Goal: Task Accomplishment & Management: Use online tool/utility

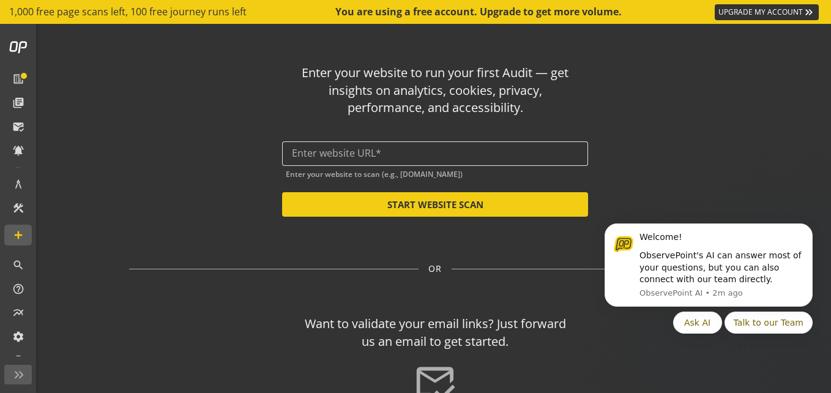
click at [359, 160] on div at bounding box center [435, 153] width 286 height 24
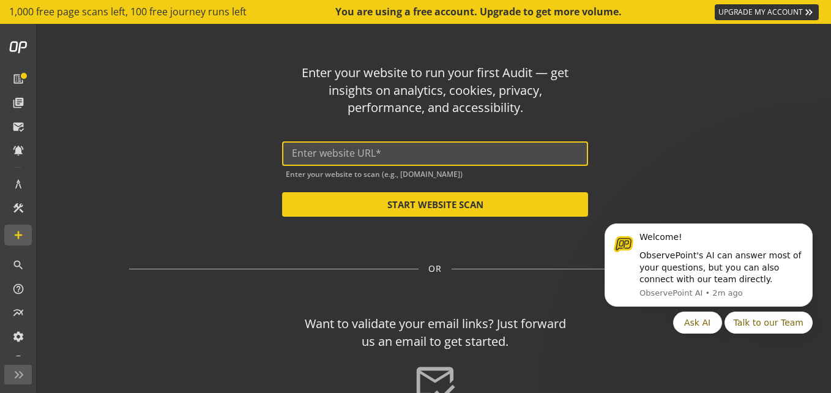
paste input "[DOMAIN_NAME]"
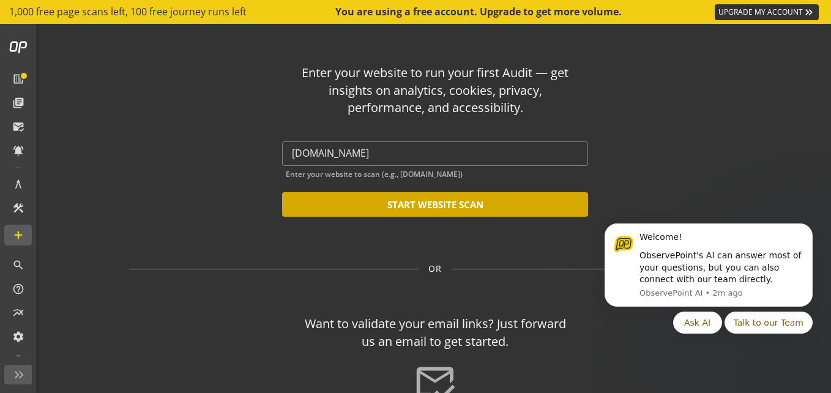
click at [364, 212] on button "START WEBSITE SCAN" at bounding box center [435, 204] width 306 height 24
type input "[URL][DOMAIN_NAME]"
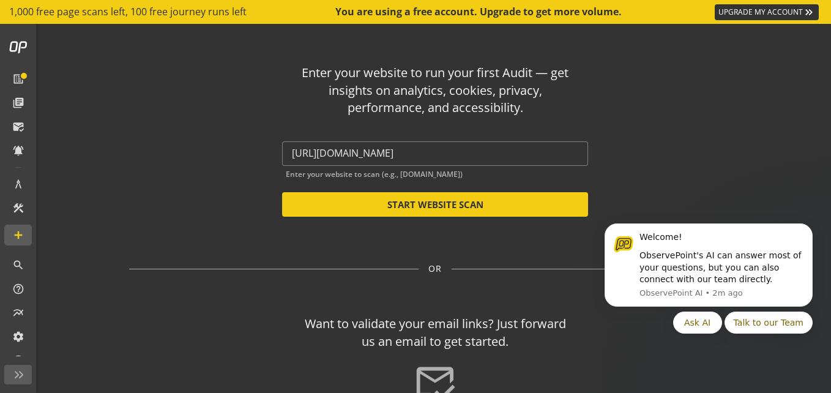
scroll to position [111, 0]
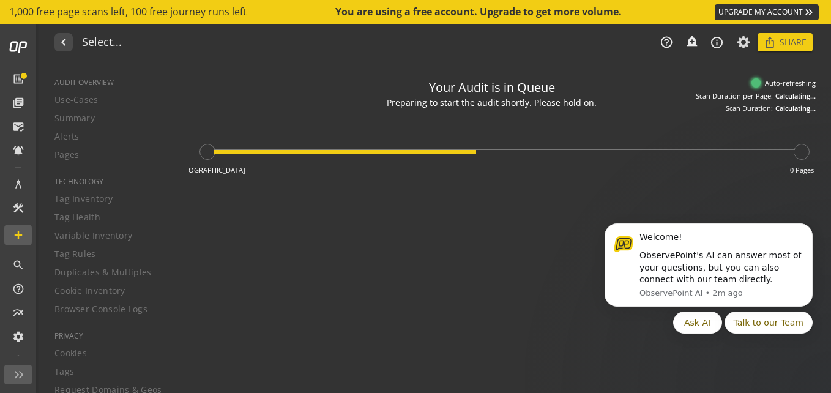
type textarea "Notes can include: -a description of what this audit is validating -changes in …"
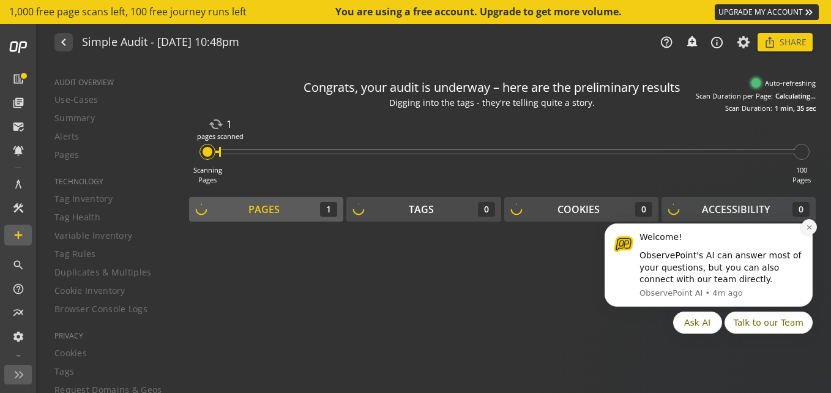
click at [811, 228] on icon "Dismiss notification" at bounding box center [809, 227] width 7 height 7
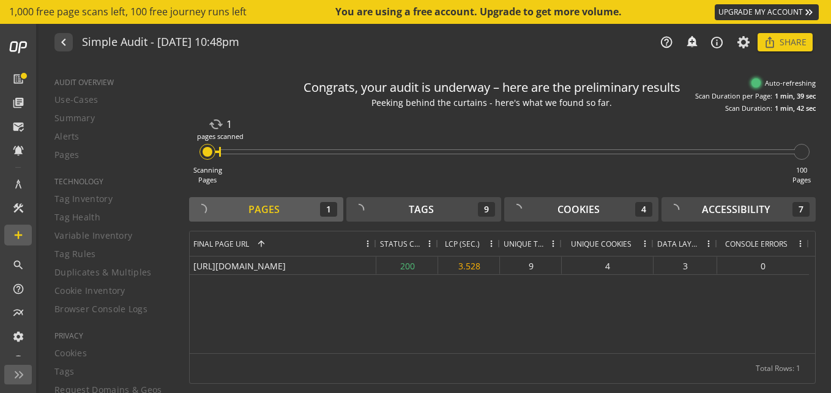
scroll to position [1, 0]
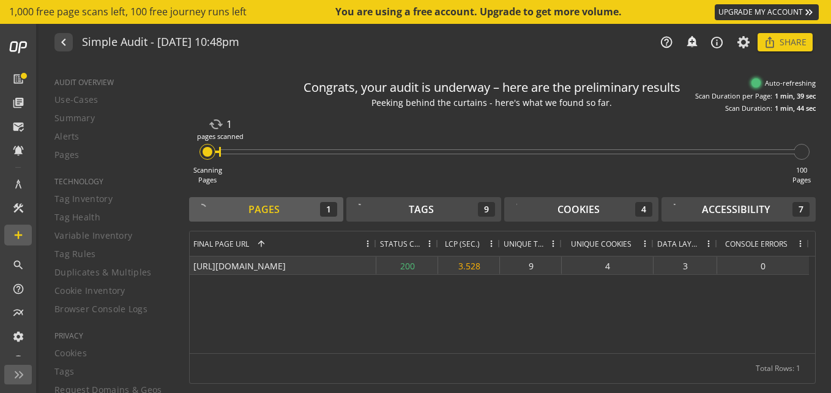
click at [406, 274] on div "200" at bounding box center [407, 265] width 62 height 18
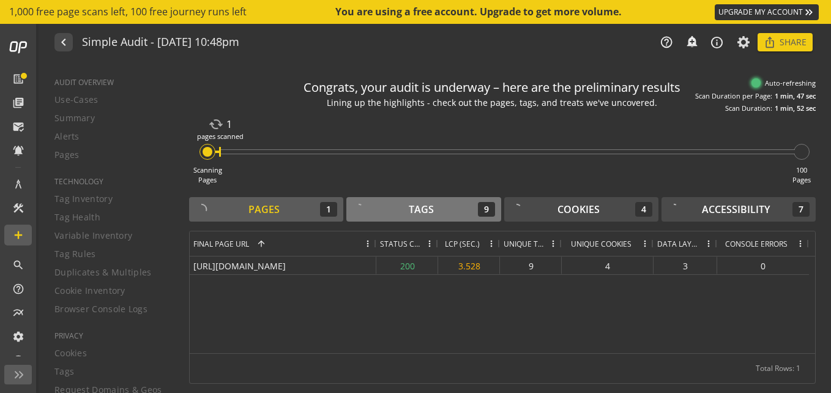
click at [410, 217] on div "Tags" at bounding box center [421, 209] width 25 height 14
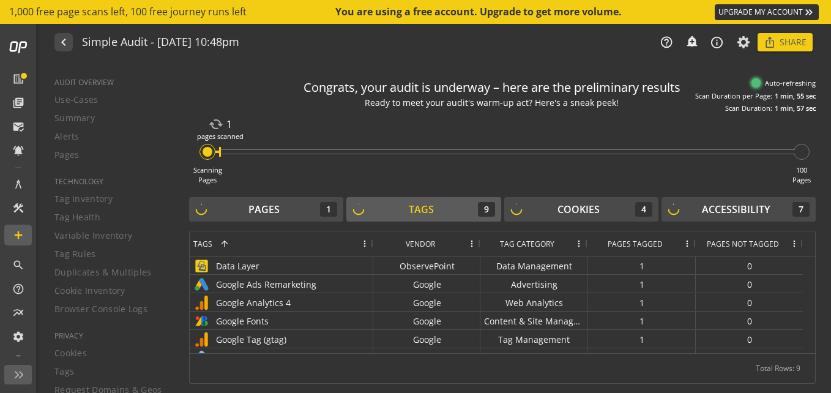
scroll to position [8, 0]
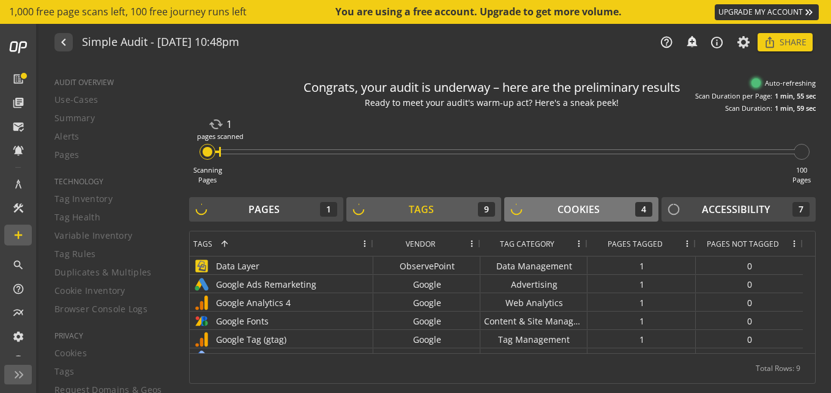
click at [551, 221] on button "Cookies 4" at bounding box center [581, 209] width 154 height 24
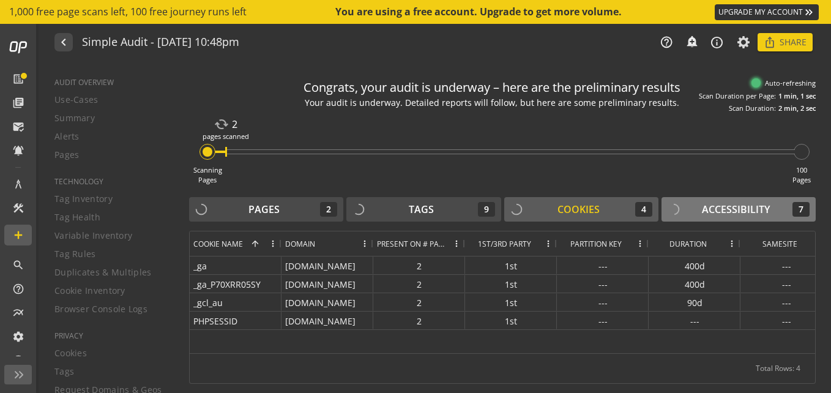
click at [690, 217] on div "Accessibility 7" at bounding box center [738, 209] width 142 height 15
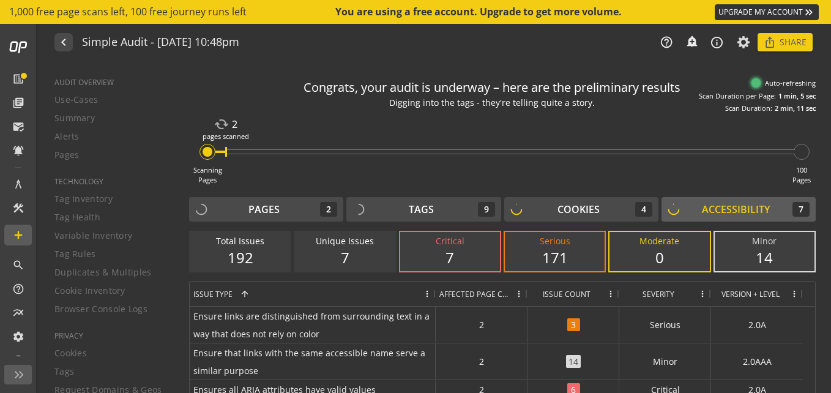
scroll to position [58, 0]
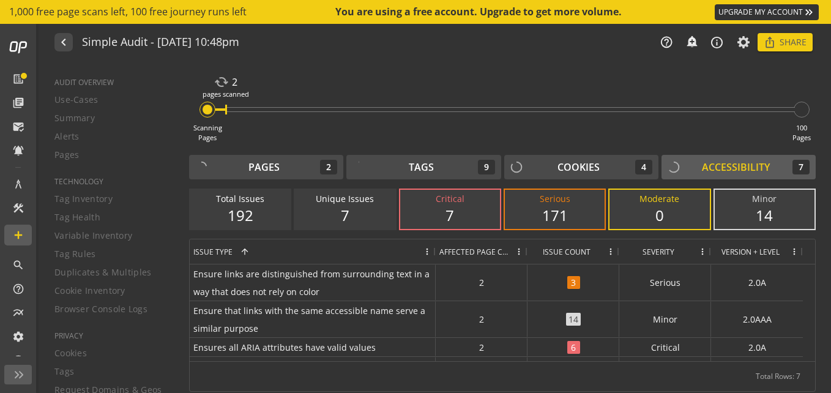
click at [451, 210] on div "7" at bounding box center [449, 215] width 75 height 21
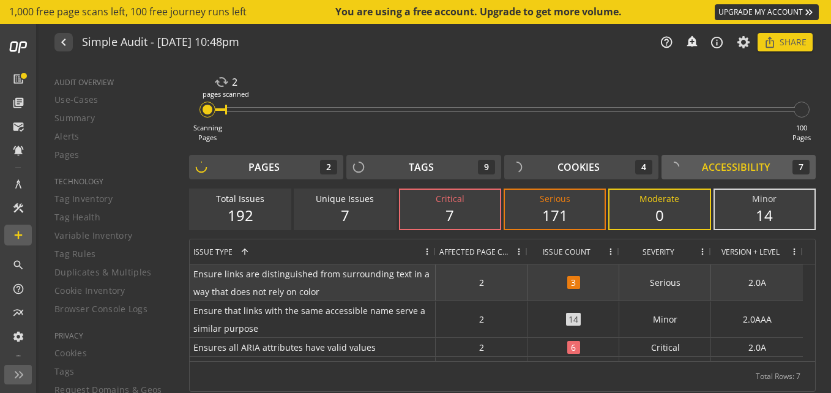
click at [574, 286] on span "3" at bounding box center [573, 282] width 13 height 13
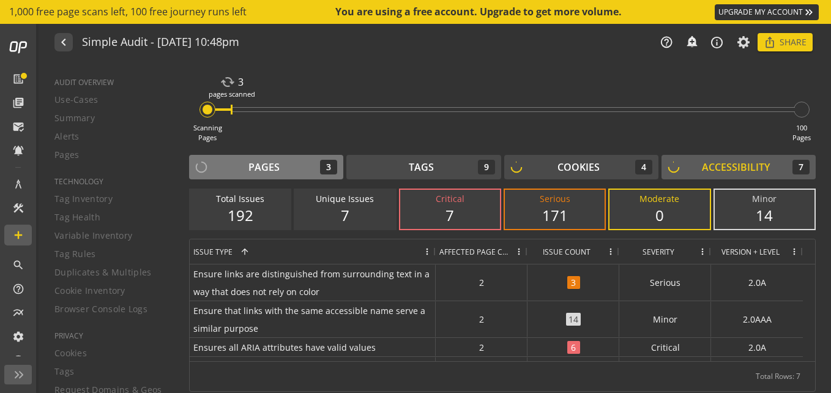
click at [289, 163] on div "Pages 3" at bounding box center [266, 167] width 142 height 15
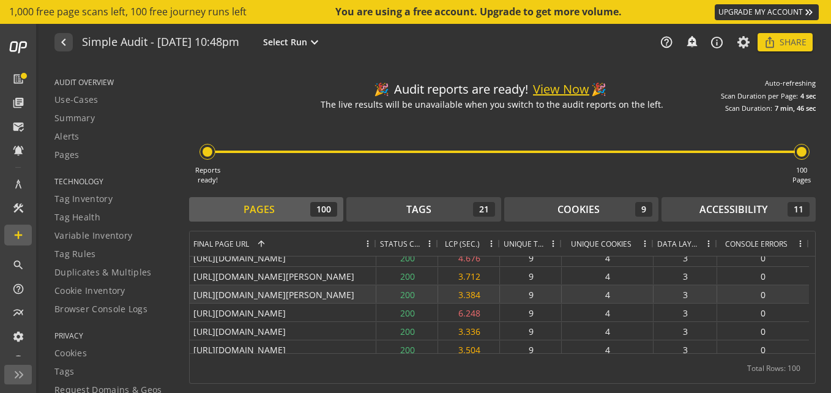
scroll to position [0, 0]
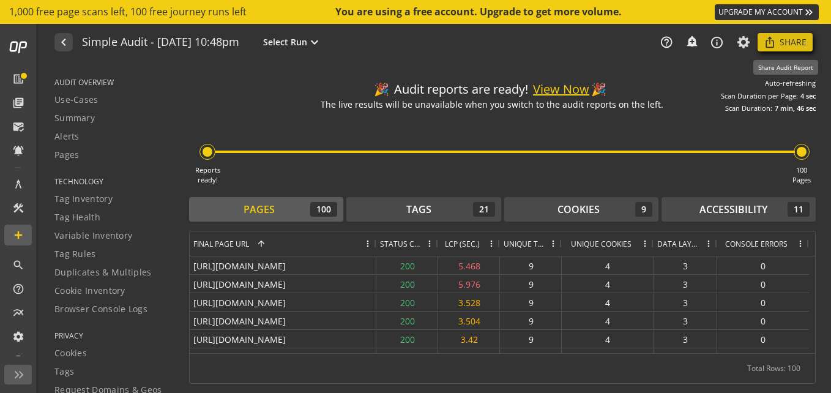
click at [782, 37] on span "Share" at bounding box center [792, 42] width 27 height 22
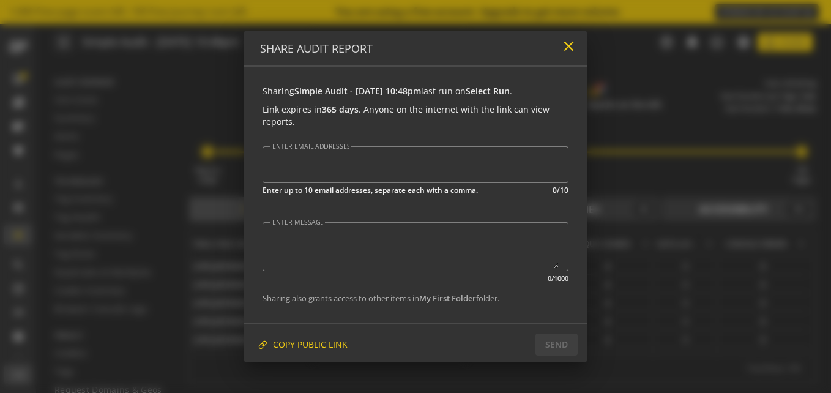
click at [560, 48] on mat-icon "close" at bounding box center [568, 46] width 17 height 17
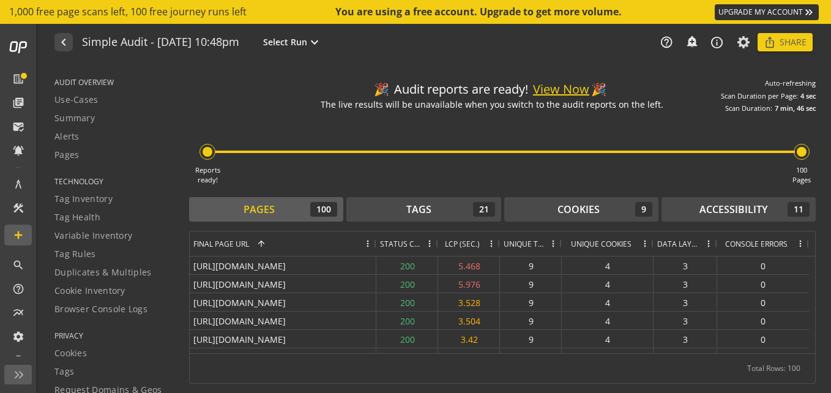
click at [561, 91] on button "View Now" at bounding box center [561, 90] width 56 height 18
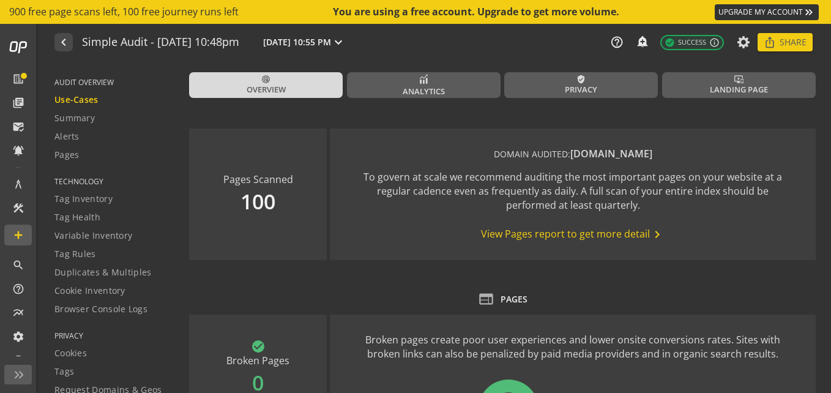
click at [489, 235] on span "View Pages report to get more detail chevron_right" at bounding box center [572, 234] width 183 height 15
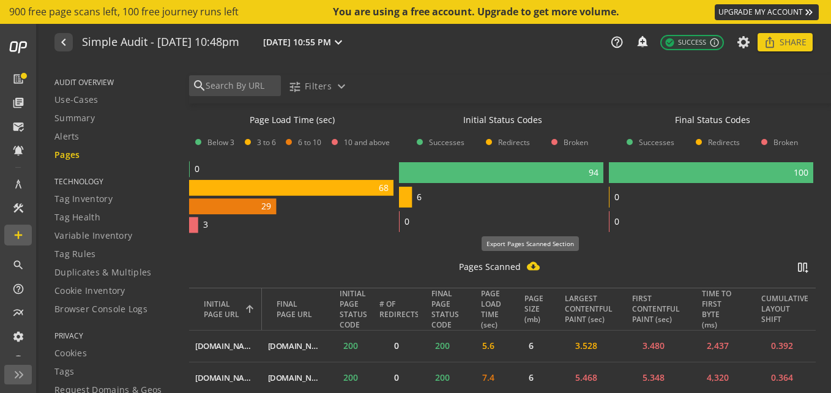
click at [527, 265] on mat-icon "cloud_download_filled" at bounding box center [533, 265] width 13 height 13
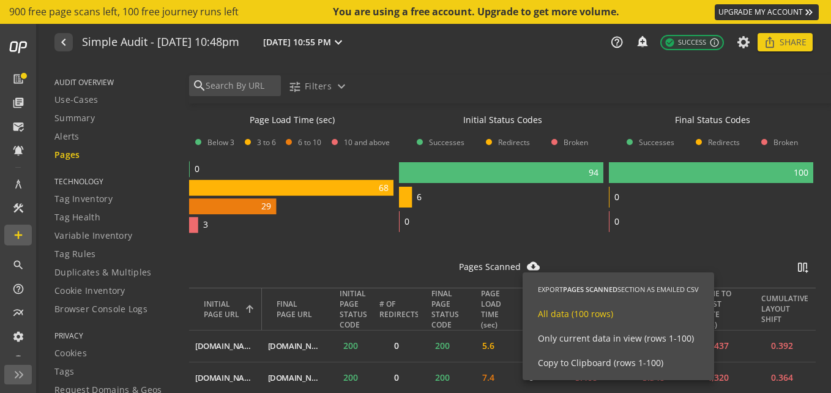
click at [572, 318] on span "All data (100 rows)" at bounding box center [575, 314] width 75 height 12
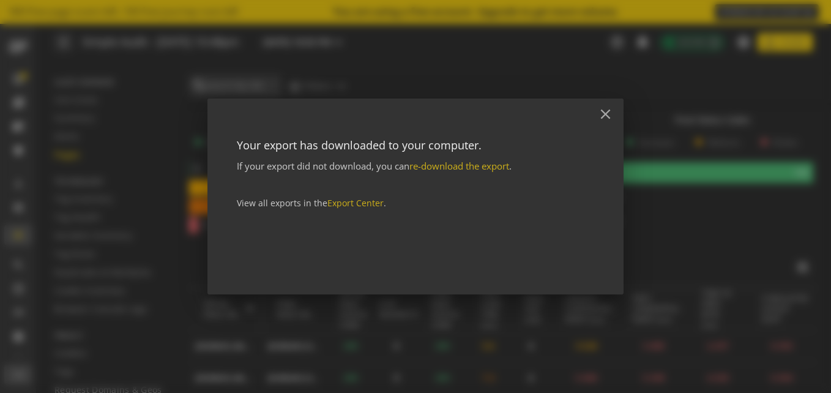
click at [672, 106] on div at bounding box center [415, 196] width 831 height 393
click at [606, 114] on mat-icon "close" at bounding box center [605, 114] width 17 height 17
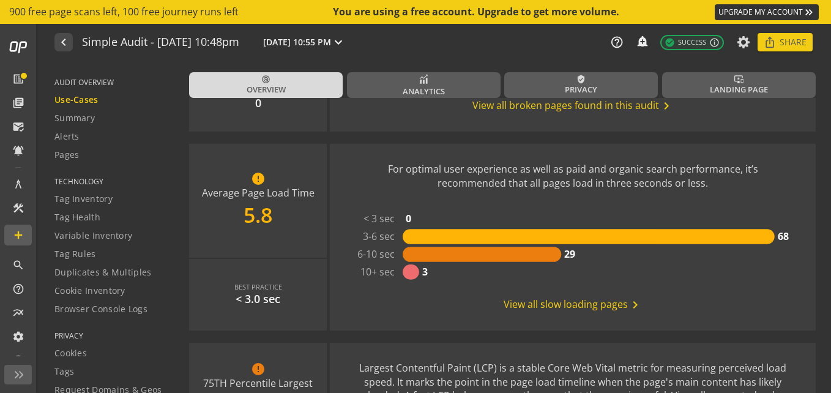
scroll to position [357, 0]
click at [548, 306] on span "View all slow loading pages chevron_right" at bounding box center [572, 305] width 139 height 15
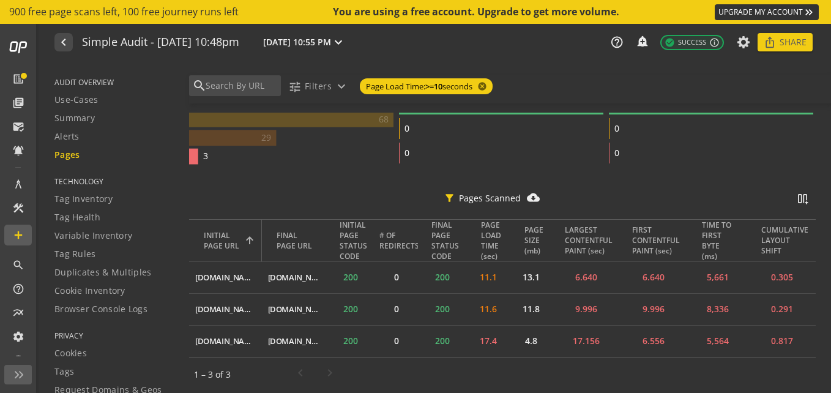
scroll to position [318, 0]
click at [527, 196] on mat-icon "cloud_download_filled" at bounding box center [533, 197] width 13 height 13
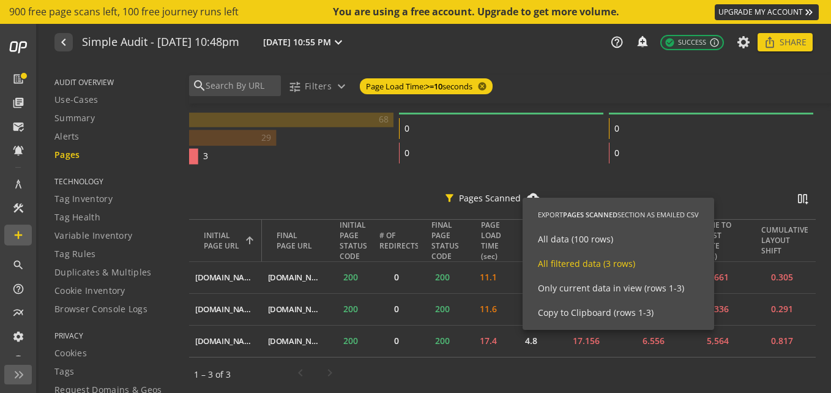
click at [565, 268] on span "All filtered data (3 rows)" at bounding box center [586, 263] width 97 height 12
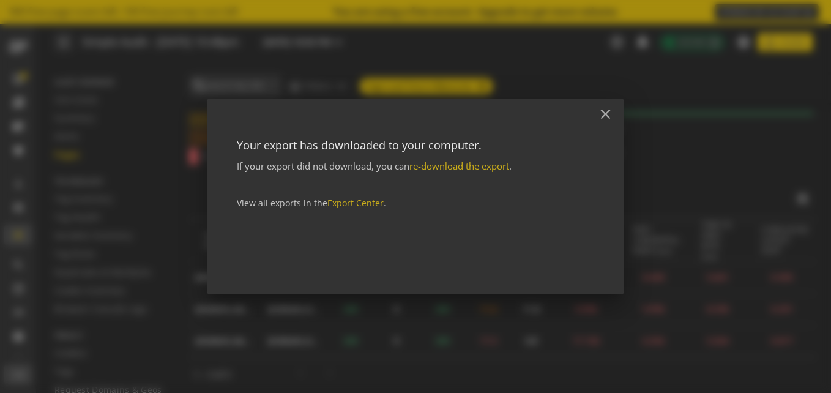
click at [660, 165] on div at bounding box center [415, 196] width 831 height 393
click at [610, 114] on mat-icon "close" at bounding box center [605, 114] width 17 height 17
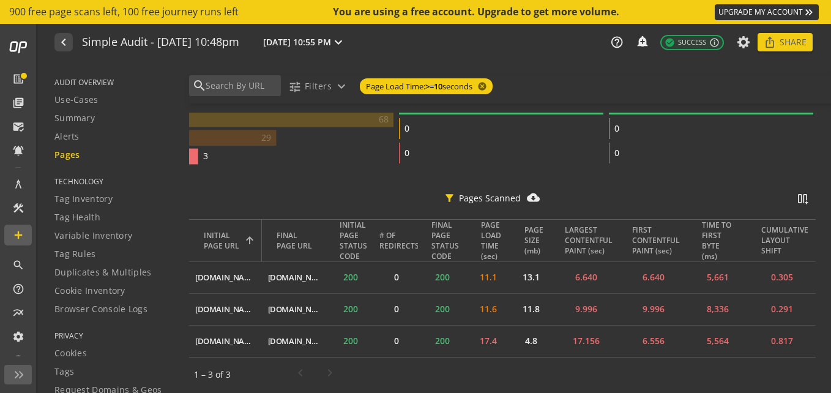
click at [646, 154] on icon "3 0 0" at bounding box center [711, 128] width 204 height 77
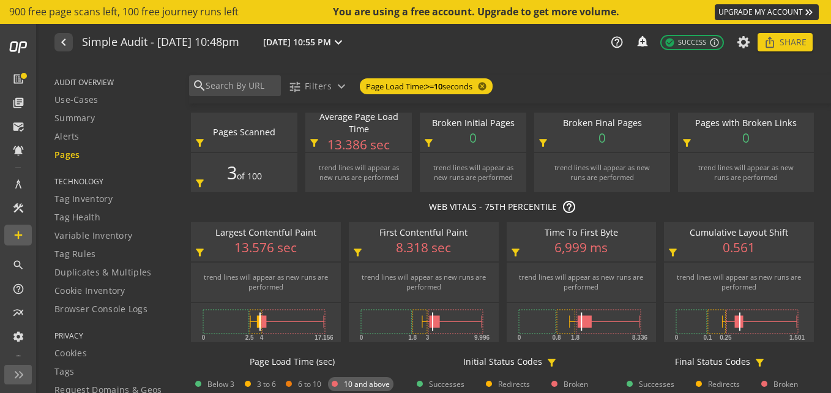
scroll to position [0, 0]
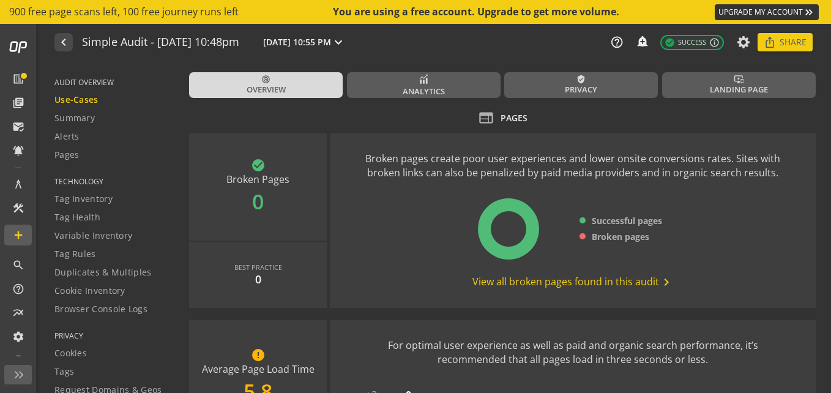
scroll to position [14, 0]
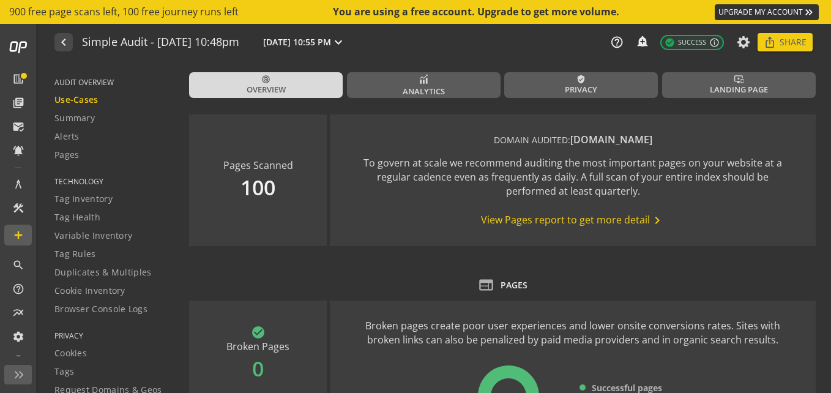
click at [545, 218] on span "View Pages report to get more detail chevron_right" at bounding box center [572, 220] width 183 height 15
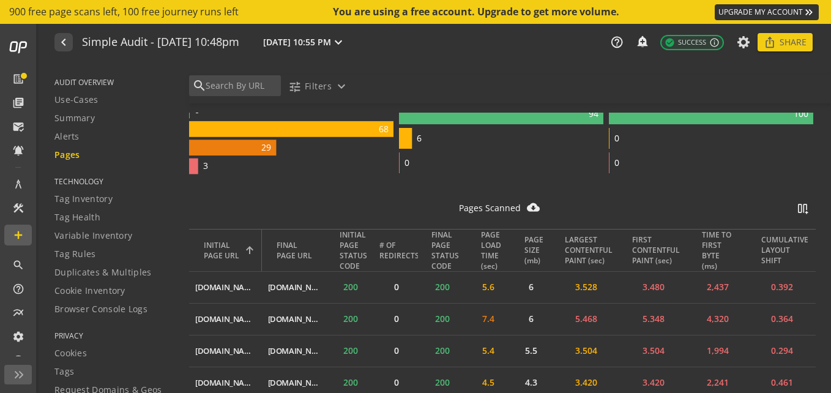
scroll to position [298, 0]
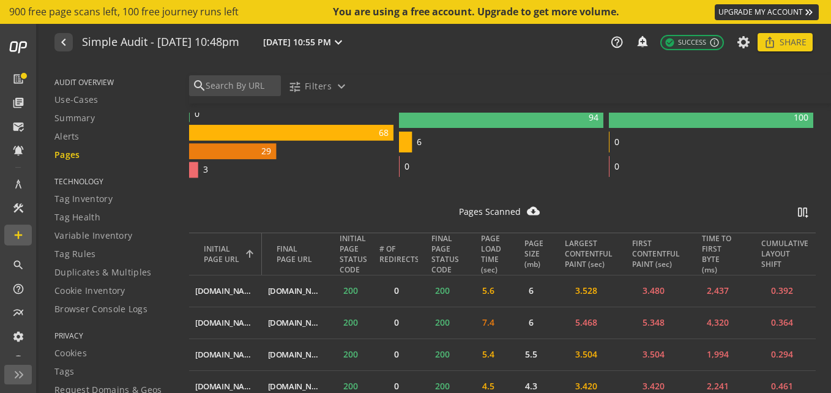
click at [527, 220] on op-audit-report-export-menu "cloud_download_filled" at bounding box center [533, 213] width 13 height 18
click at [527, 215] on mat-icon "cloud_download_filled" at bounding box center [533, 210] width 13 height 13
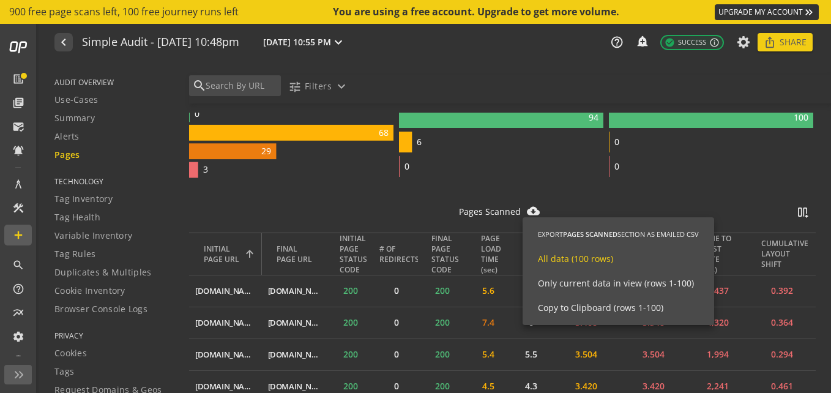
click at [558, 260] on span "All data (100 rows)" at bounding box center [575, 259] width 75 height 12
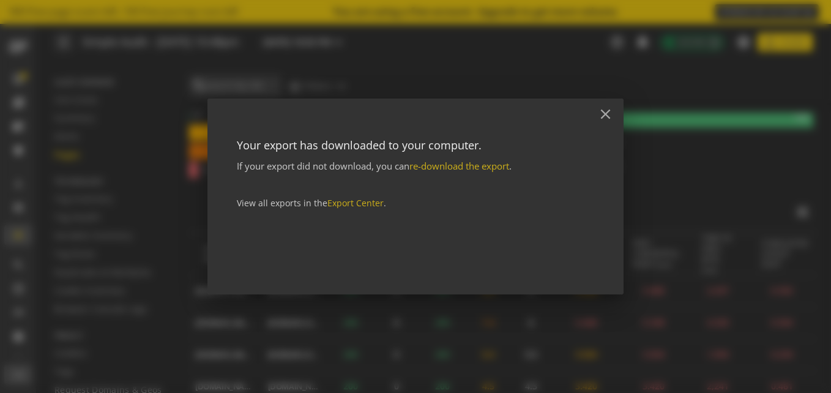
click at [432, 265] on div "Your export has downloaded to your computer. If your export did not download, y…" at bounding box center [415, 215] width 416 height 160
click at [141, 75] on div at bounding box center [415, 196] width 831 height 393
click at [604, 115] on mat-icon "close" at bounding box center [605, 114] width 17 height 17
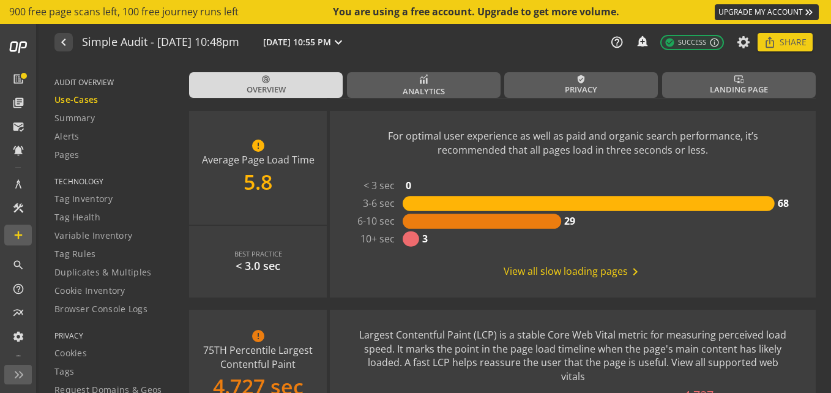
scroll to position [391, 0]
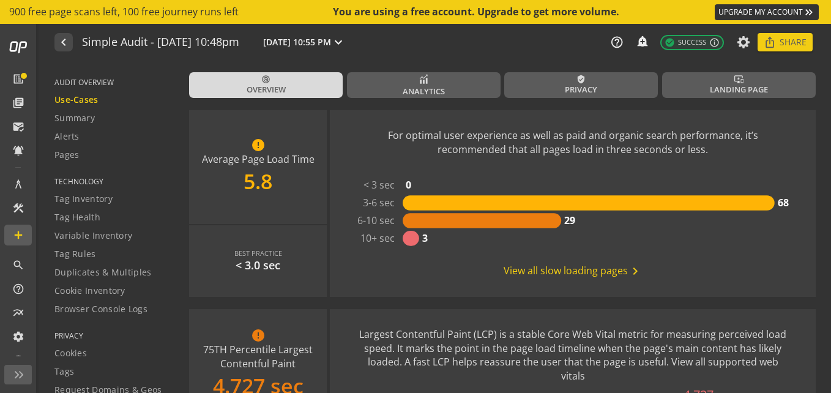
click at [531, 271] on span "View all slow loading pages chevron_right" at bounding box center [572, 271] width 139 height 15
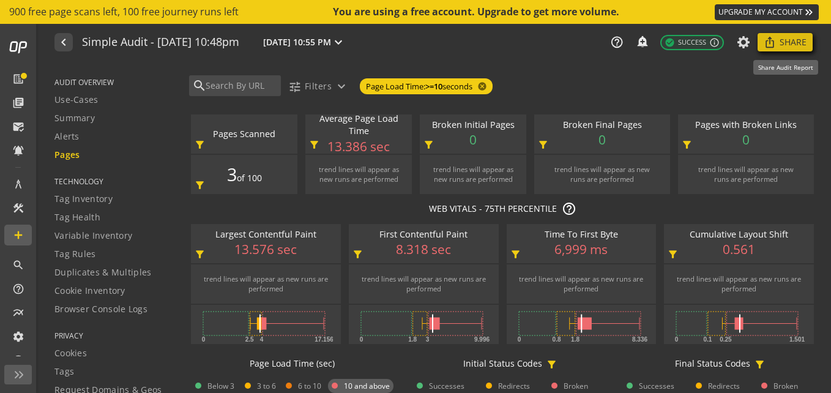
click at [782, 37] on span "Share" at bounding box center [792, 42] width 27 height 22
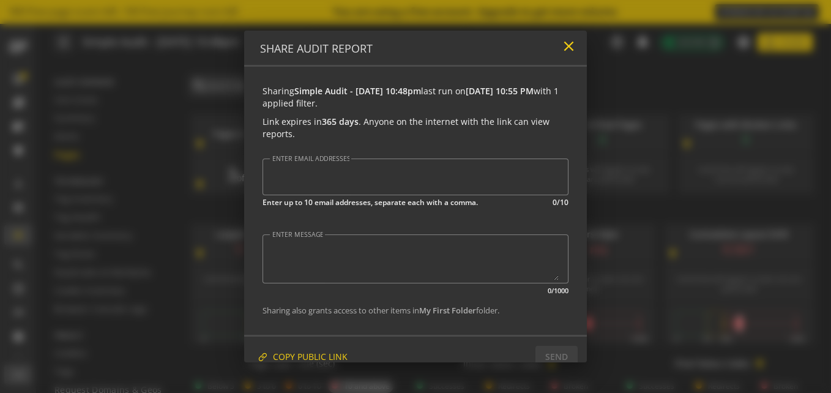
click at [565, 46] on mat-icon "close" at bounding box center [568, 46] width 17 height 17
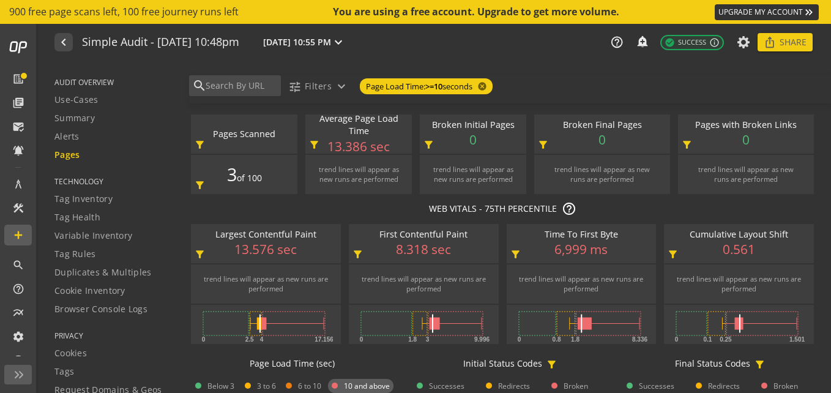
scroll to position [225, 0]
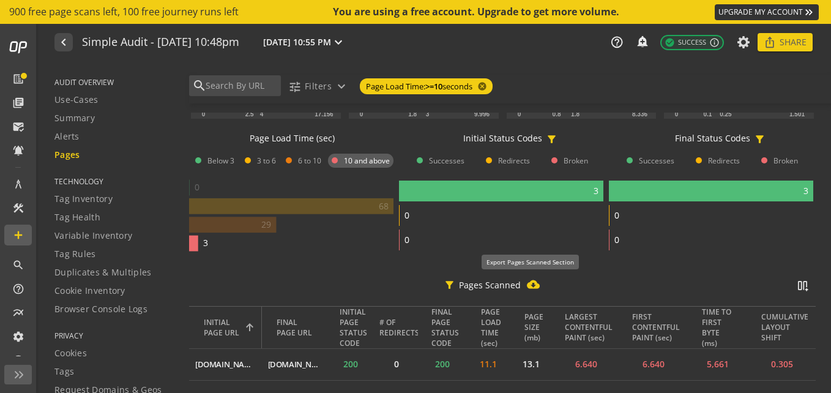
click at [527, 286] on mat-icon "cloud_download_filled" at bounding box center [533, 284] width 13 height 13
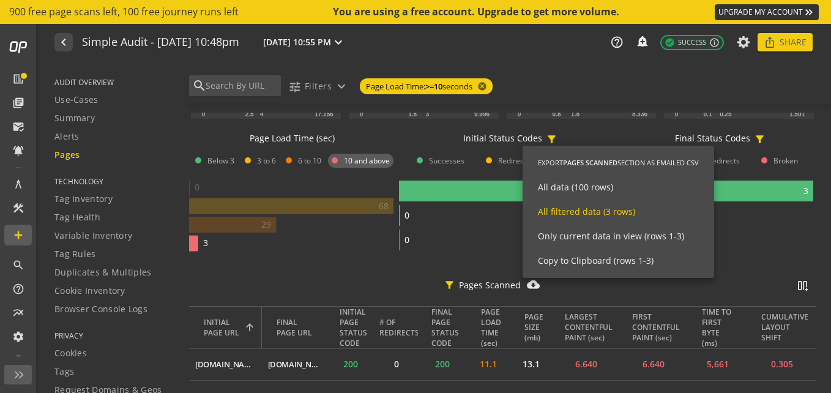
click at [596, 205] on li "All filtered data (3 rows)" at bounding box center [617, 211] width 191 height 24
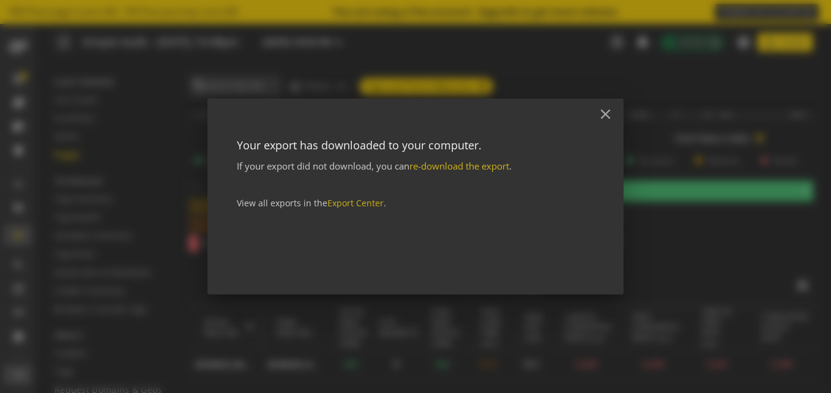
click at [519, 345] on div at bounding box center [415, 196] width 831 height 393
click at [605, 113] on mat-icon "close" at bounding box center [605, 114] width 17 height 17
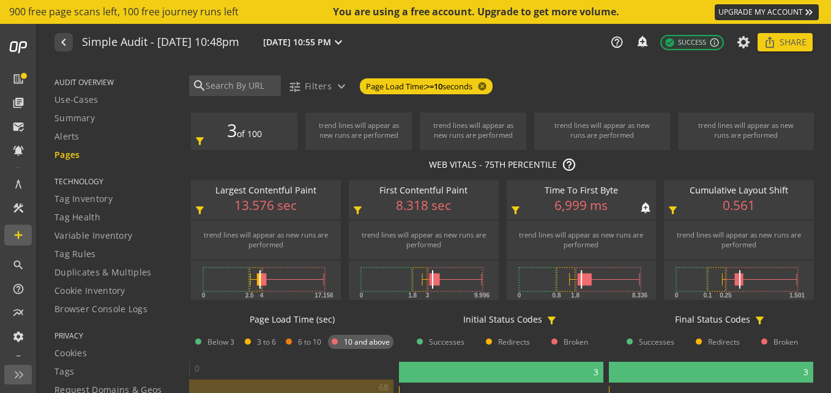
scroll to position [0, 0]
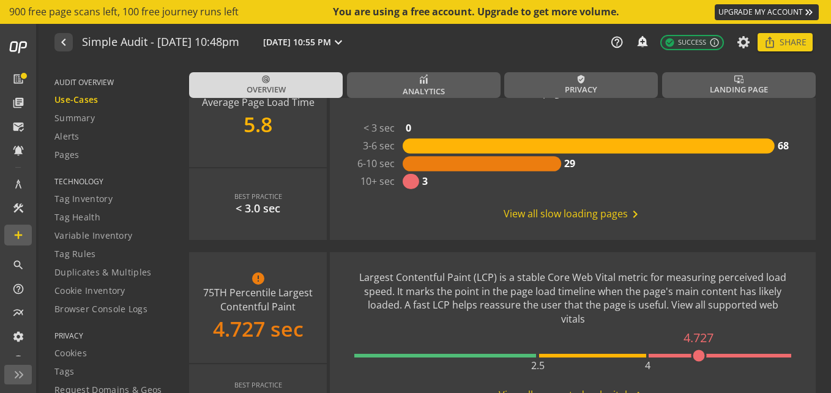
scroll to position [607, 0]
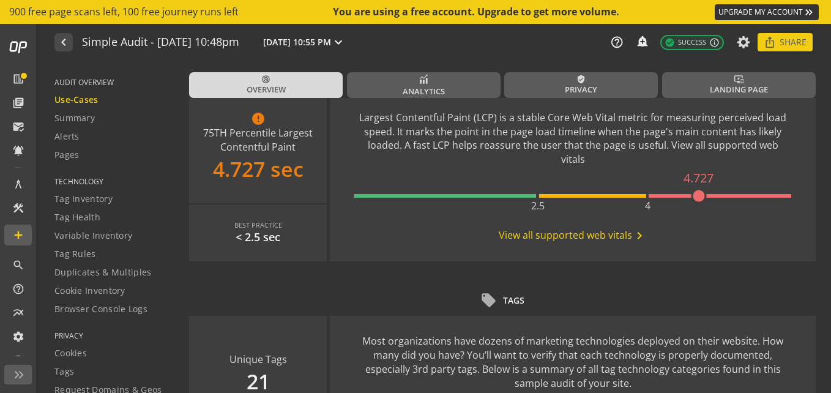
click at [530, 237] on span "View all supported web vitals chevron_right" at bounding box center [572, 235] width 148 height 15
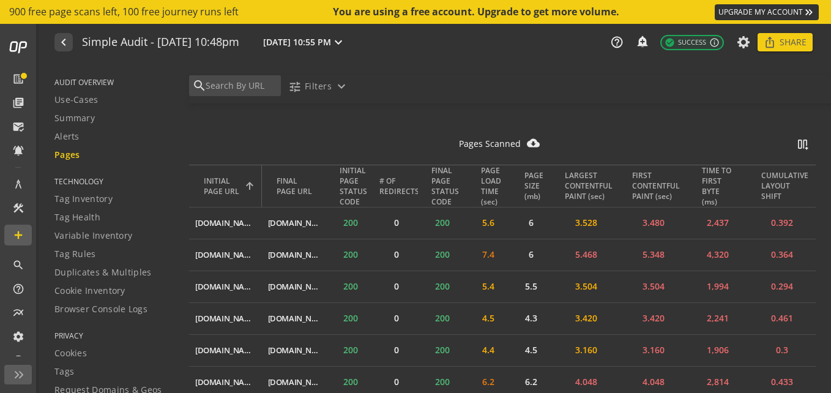
scroll to position [343, 0]
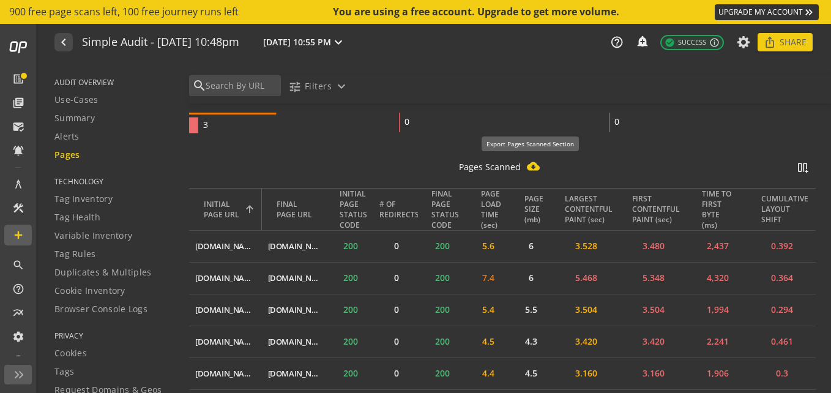
click at [528, 168] on mat-icon "cloud_download_filled" at bounding box center [533, 166] width 13 height 13
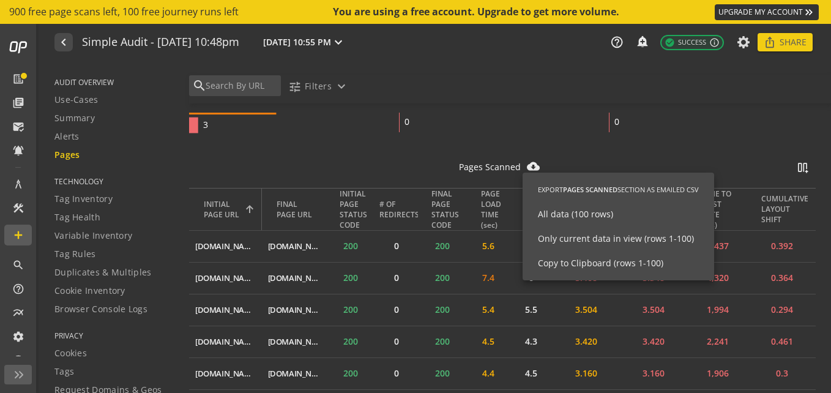
click at [683, 133] on div at bounding box center [415, 196] width 831 height 393
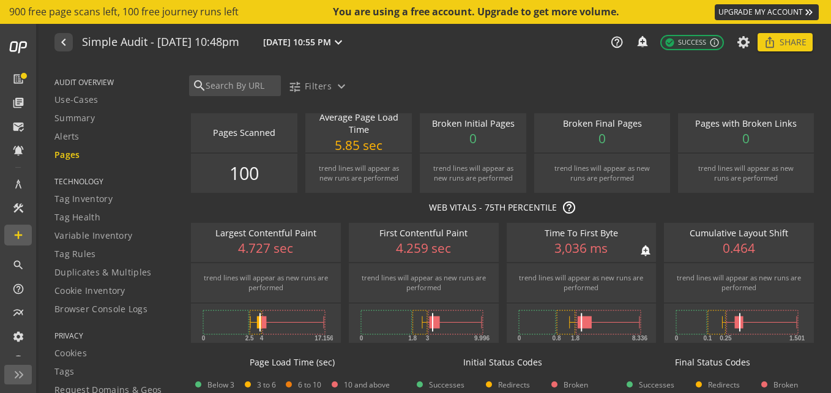
scroll to position [0, 0]
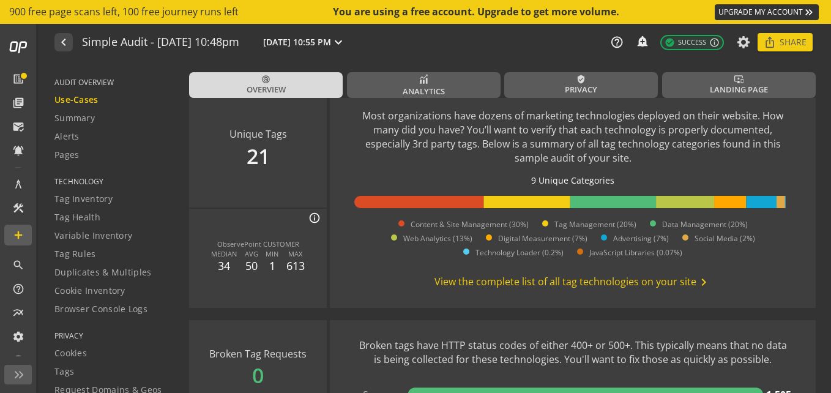
scroll to position [833, 0]
click at [508, 280] on span "View the complete list of all tag technologies on your site chevron_right" at bounding box center [572, 281] width 276 height 15
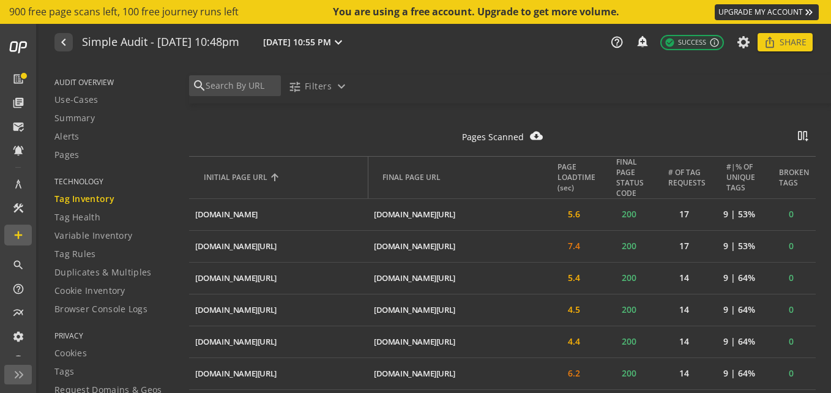
scroll to position [958, 0]
click at [533, 135] on mat-icon "cloud_download_filled" at bounding box center [536, 136] width 13 height 13
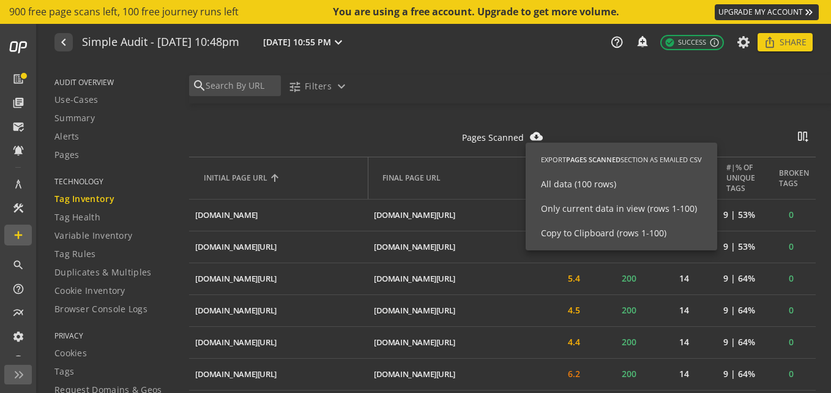
click at [597, 122] on div at bounding box center [415, 196] width 831 height 393
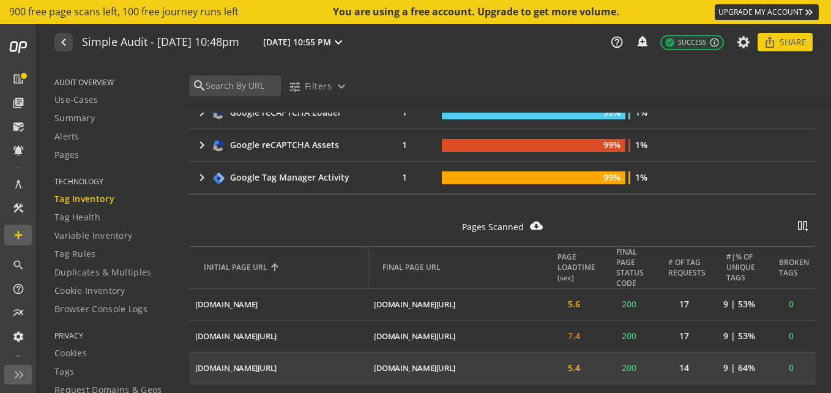
scroll to position [813, 0]
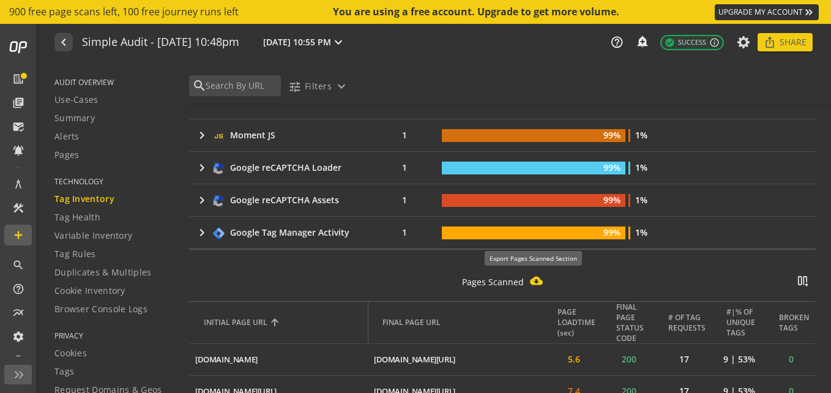
click at [530, 280] on mat-icon "cloud_download_filled" at bounding box center [536, 280] width 13 height 13
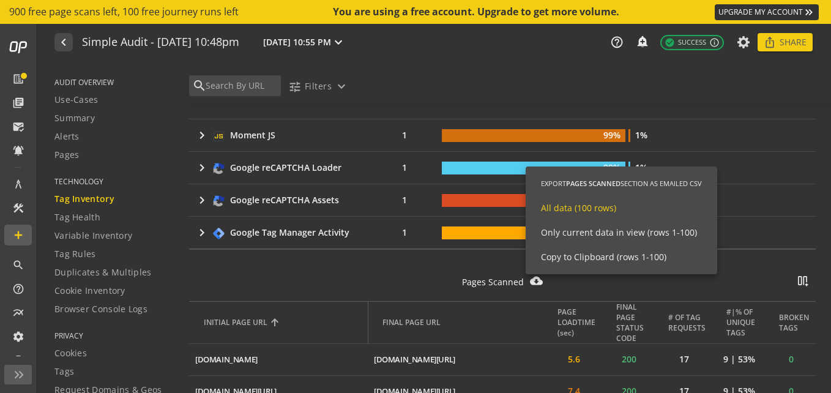
click at [586, 212] on span "All data (100 rows)" at bounding box center [578, 208] width 75 height 12
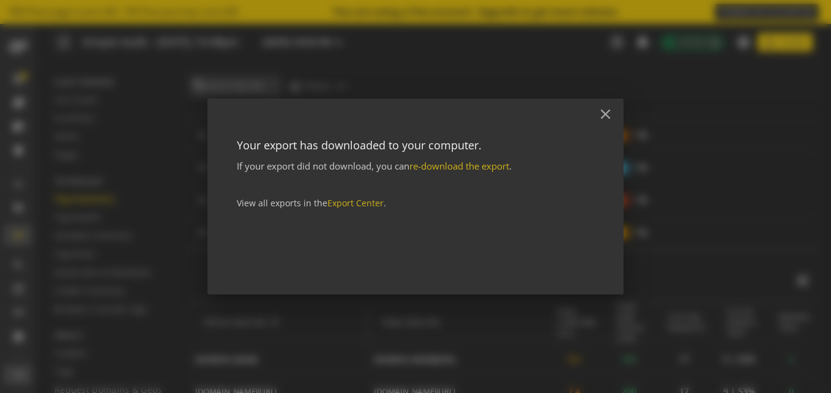
click at [394, 324] on div at bounding box center [415, 196] width 831 height 393
click at [607, 111] on mat-icon "close" at bounding box center [605, 114] width 17 height 17
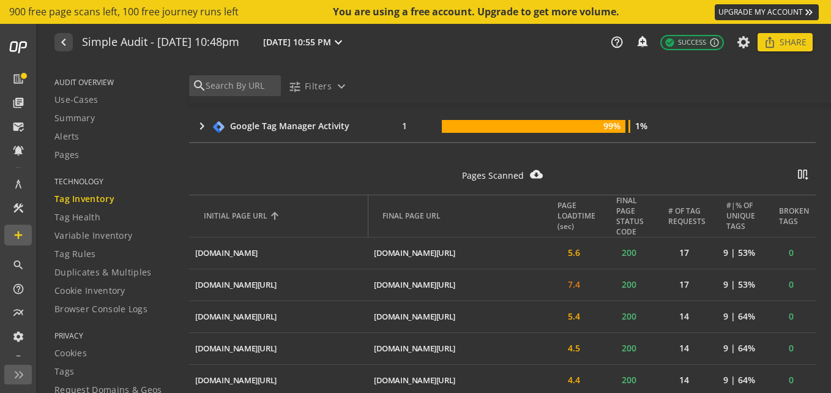
scroll to position [920, 0]
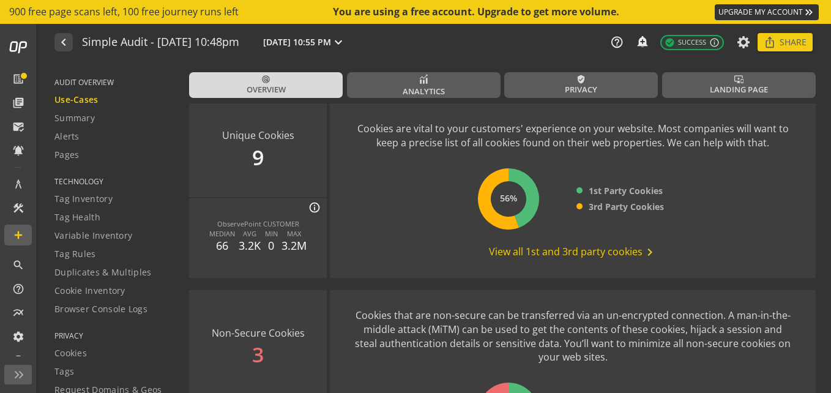
scroll to position [1626, 0]
click at [527, 252] on span "View all 1st and 3rd party cookies chevron_right" at bounding box center [573, 251] width 168 height 15
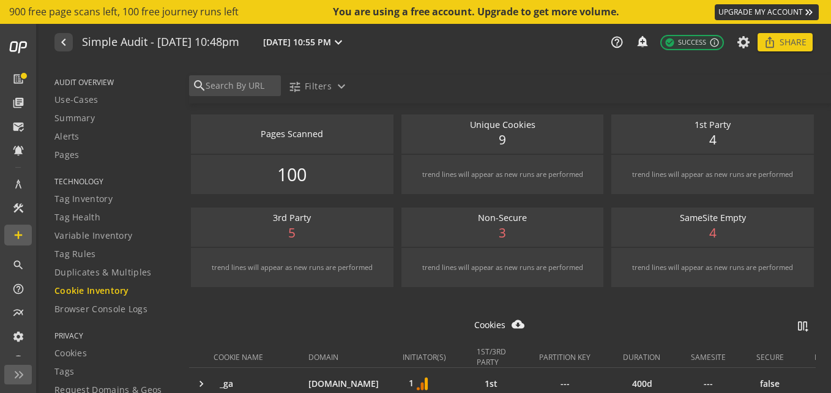
scroll to position [135, 0]
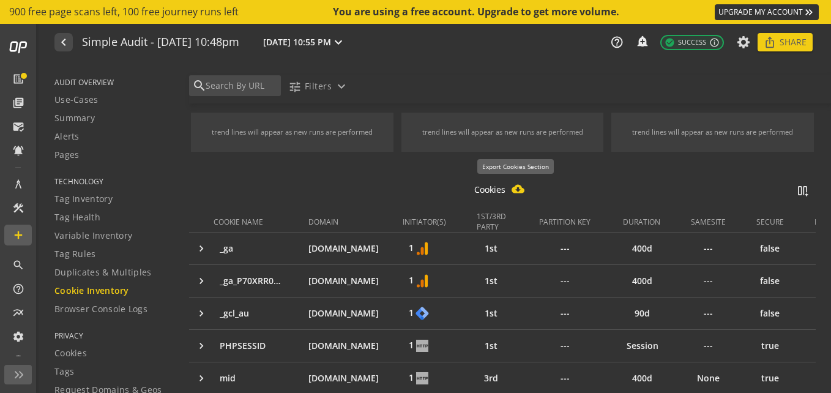
click at [514, 189] on mat-icon "cloud_download_filled" at bounding box center [517, 188] width 13 height 13
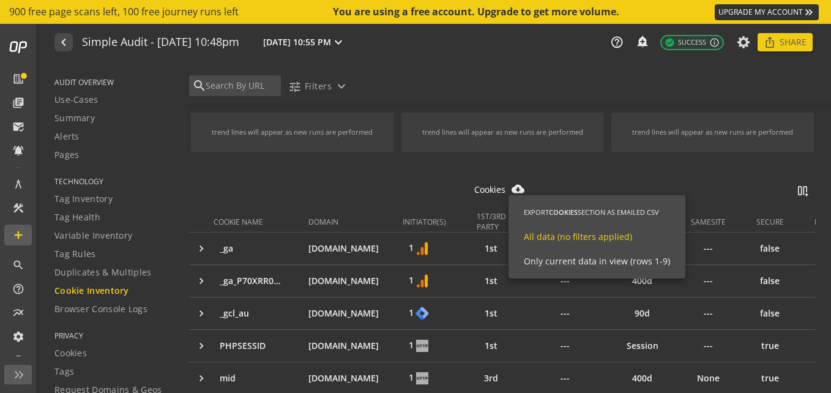
click at [563, 237] on span "All data (no filters applied)" at bounding box center [578, 237] width 108 height 12
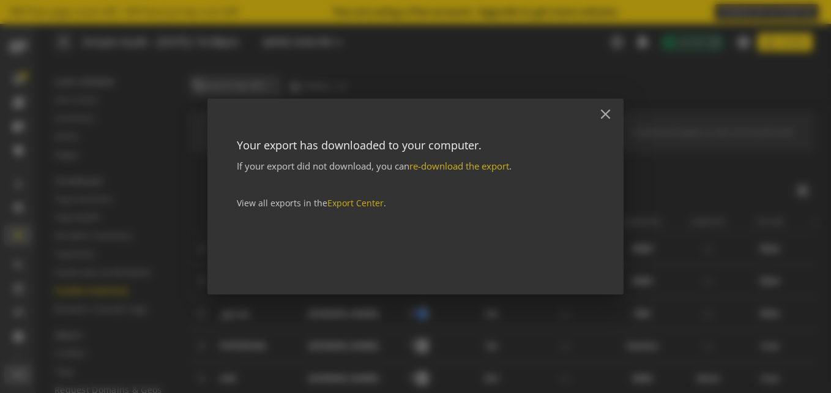
click at [168, 56] on div at bounding box center [415, 196] width 831 height 393
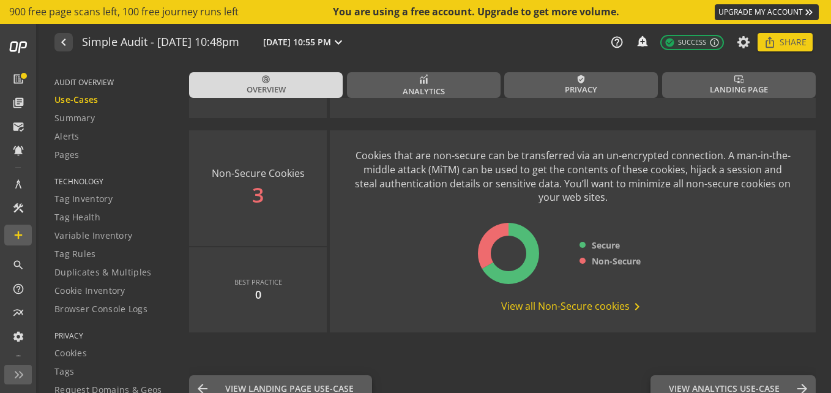
scroll to position [1802, 0]
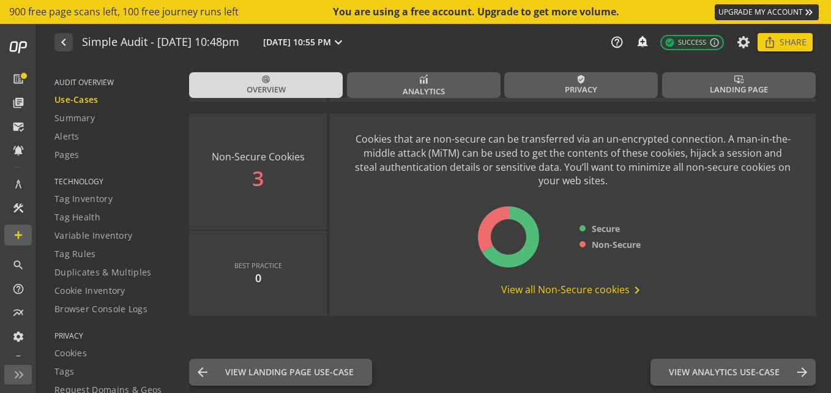
click at [516, 286] on span "View all Non-Secure cookies chevron_right" at bounding box center [572, 290] width 143 height 15
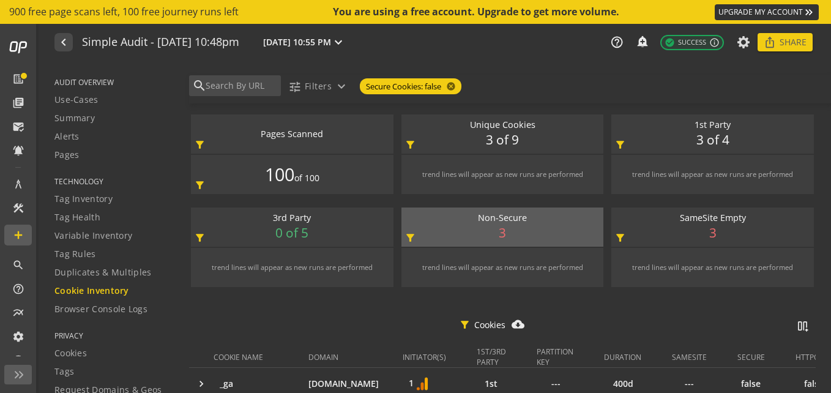
scroll to position [129, 0]
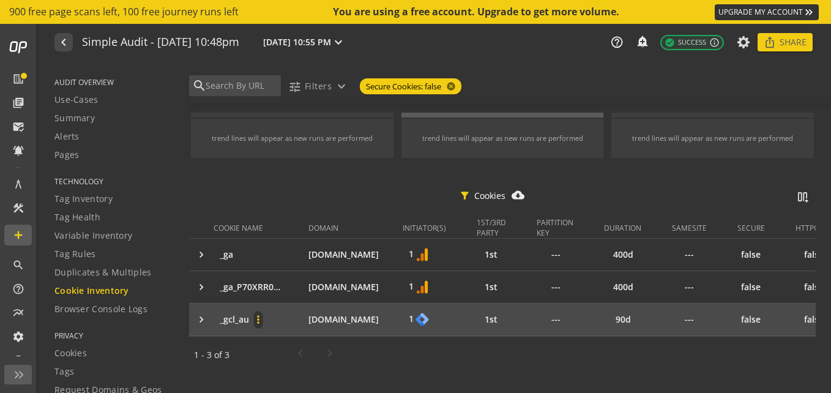
click at [258, 320] on mat-icon "more_vert" at bounding box center [258, 319] width 9 height 12
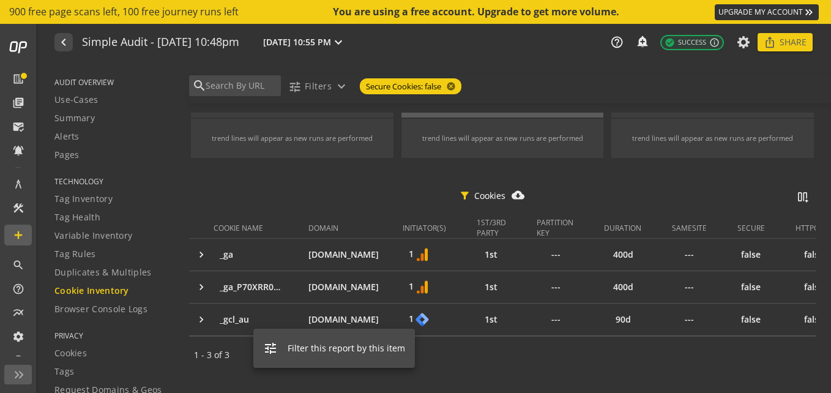
click at [499, 194] on div at bounding box center [415, 196] width 831 height 393
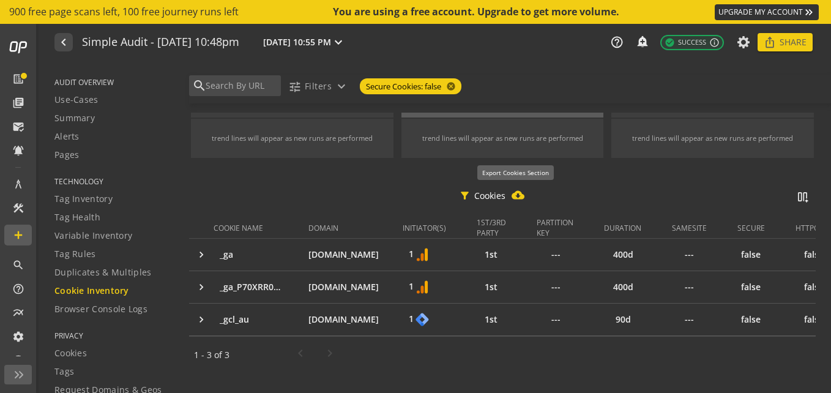
click at [516, 194] on mat-icon "cloud_download_filled" at bounding box center [517, 194] width 13 height 13
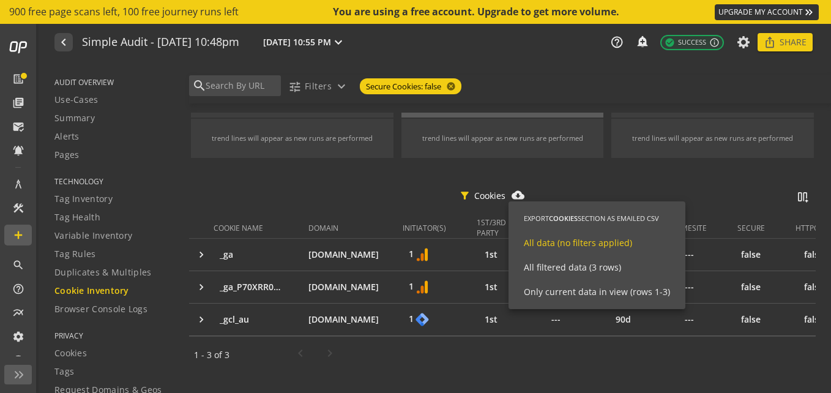
click at [544, 243] on span "All data (no filters applied)" at bounding box center [578, 243] width 108 height 12
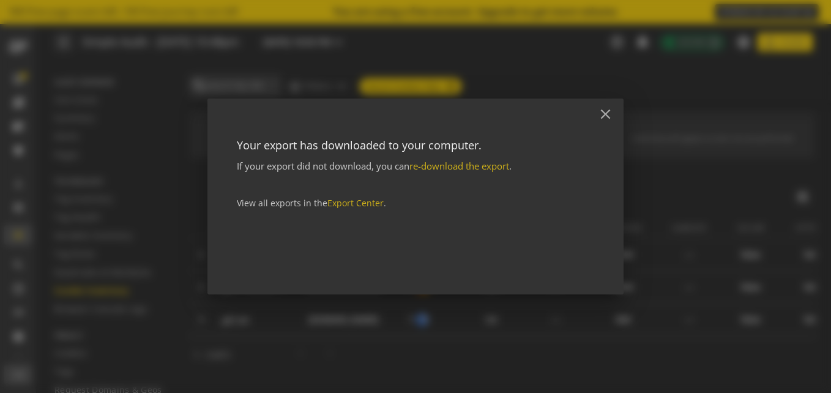
click at [388, 49] on div at bounding box center [415, 196] width 831 height 393
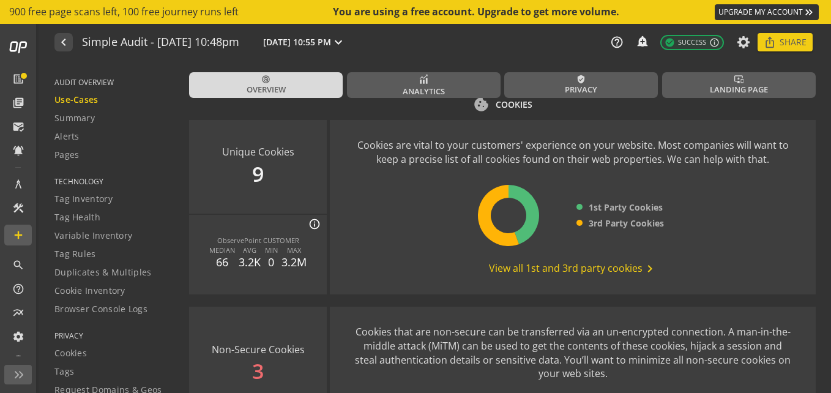
scroll to position [1802, 0]
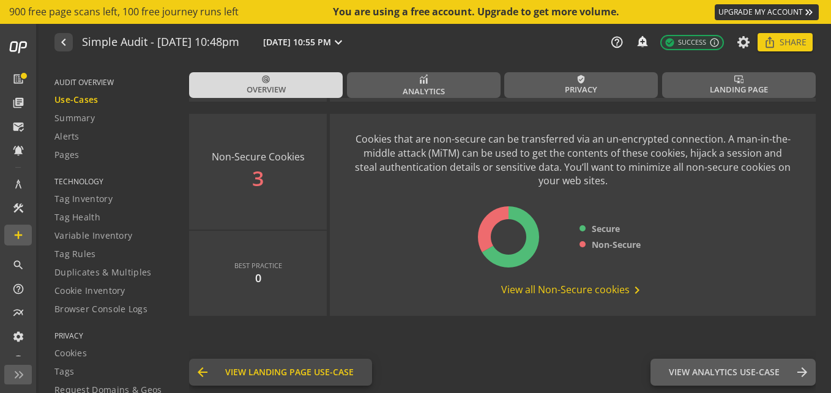
click at [282, 372] on span "View Landing Page Use-Case" at bounding box center [289, 372] width 128 height 12
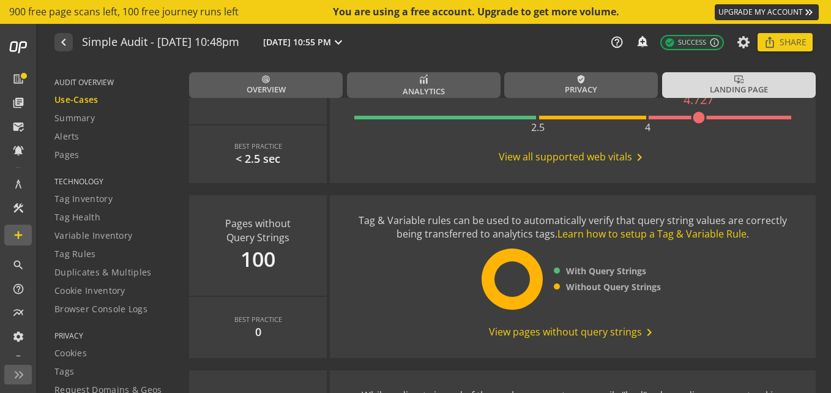
scroll to position [780, 0]
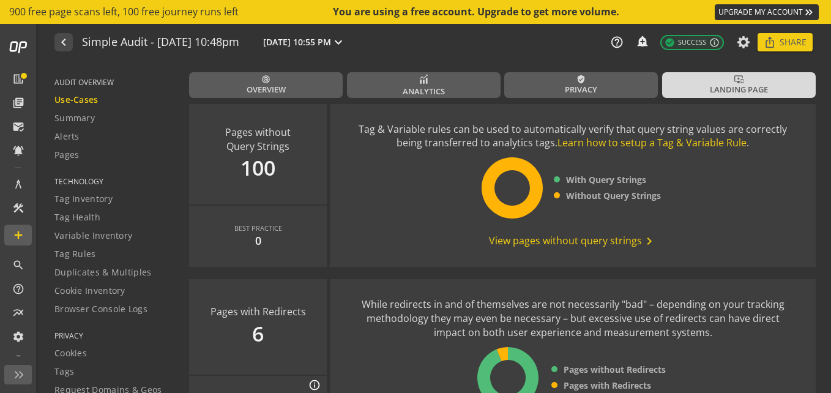
click at [519, 243] on span "View pages without query strings chevron_right" at bounding box center [573, 241] width 168 height 15
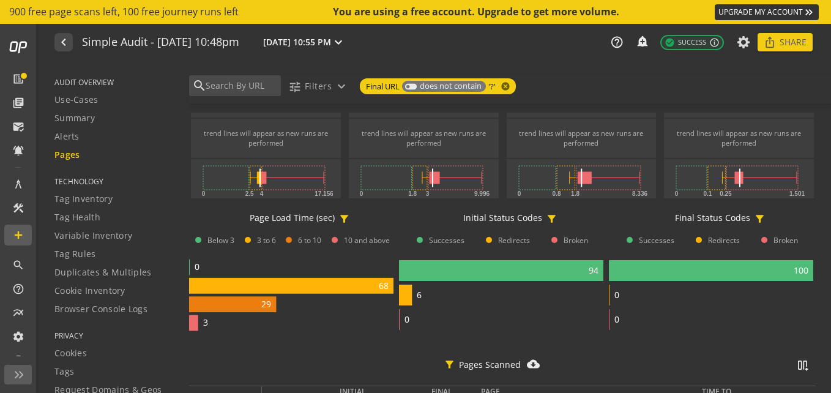
scroll to position [291, 0]
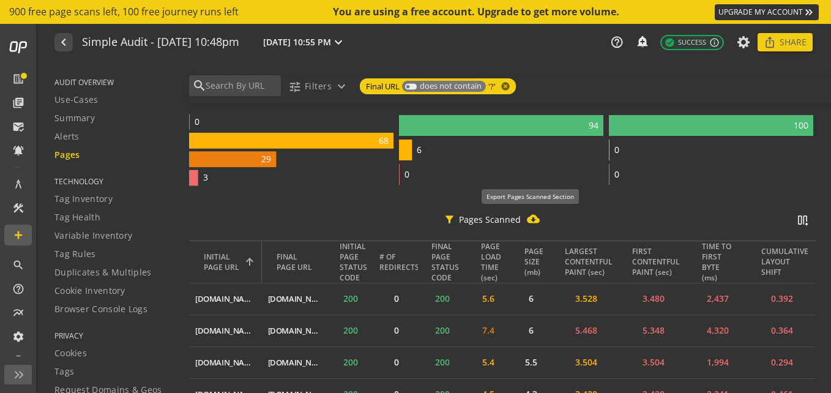
click at [529, 219] on mat-icon "cloud_download_filled" at bounding box center [533, 218] width 13 height 13
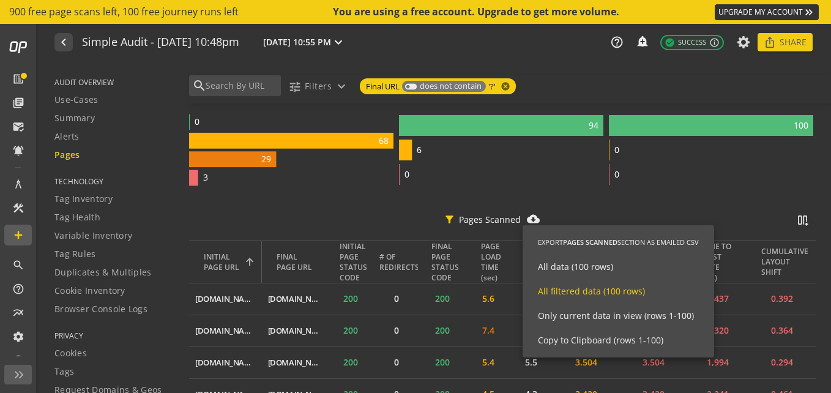
click at [563, 296] on span "All filtered data (100 rows)" at bounding box center [591, 291] width 107 height 12
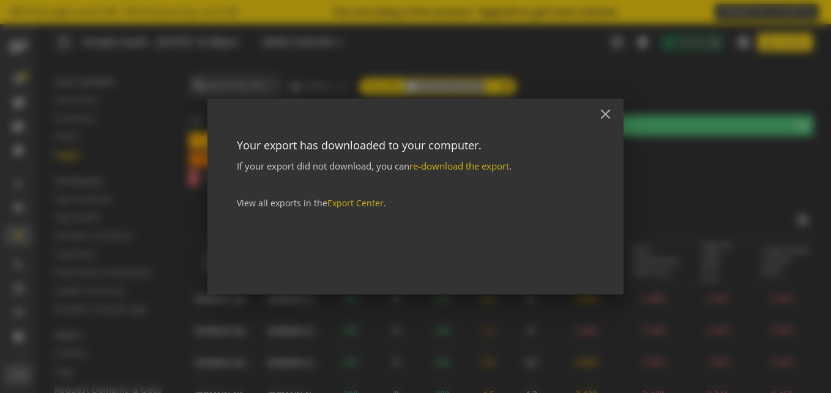
click at [333, 48] on div at bounding box center [415, 196] width 831 height 393
click at [612, 114] on mat-icon "close" at bounding box center [605, 114] width 17 height 17
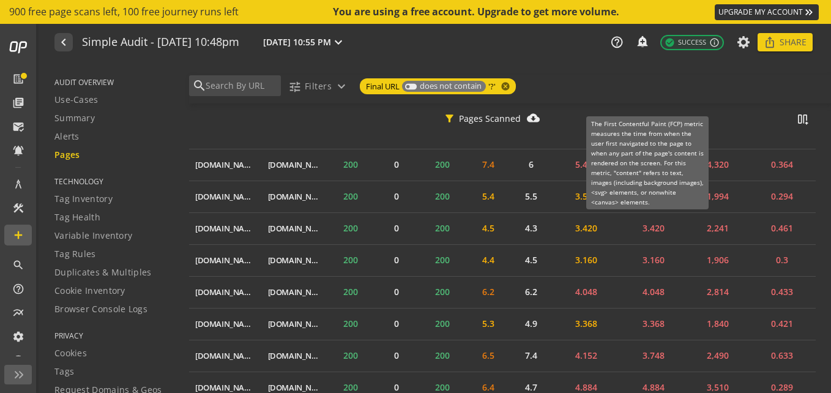
scroll to position [0, 0]
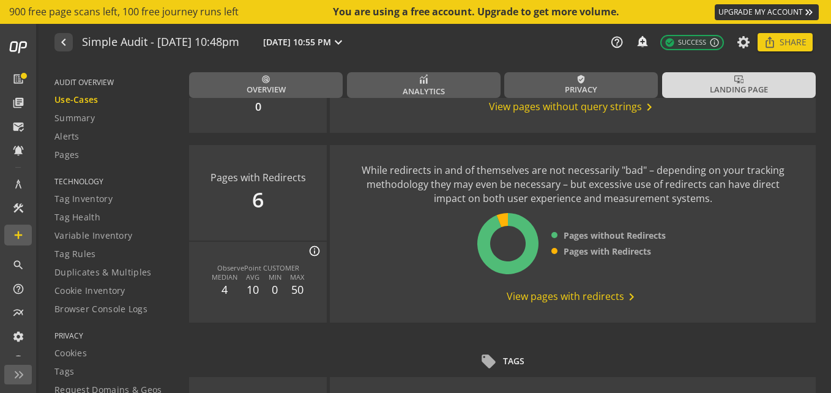
scroll to position [914, 0]
click at [542, 297] on span "View pages with redirects chevron_right" at bounding box center [572, 297] width 132 height 15
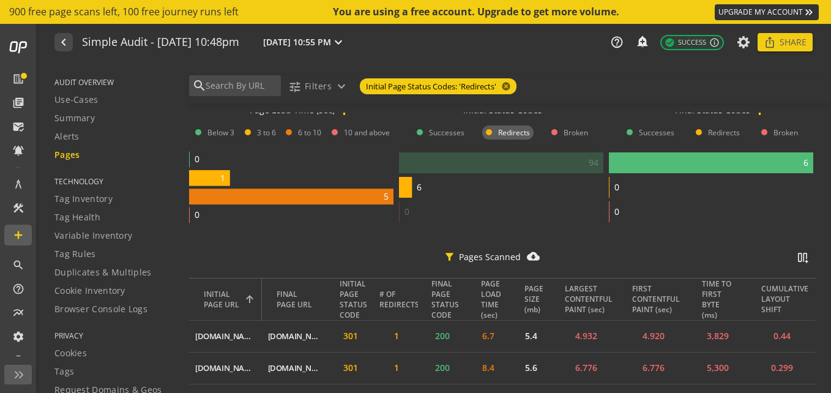
scroll to position [354, 0]
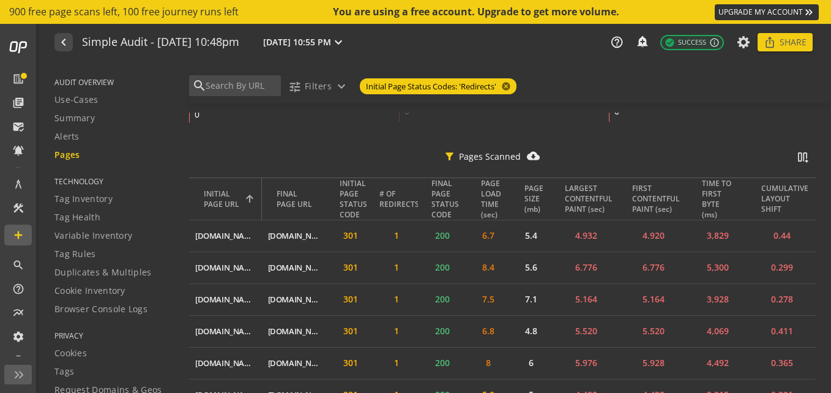
click at [460, 151] on p "Pages Scanned" at bounding box center [490, 159] width 62 height 18
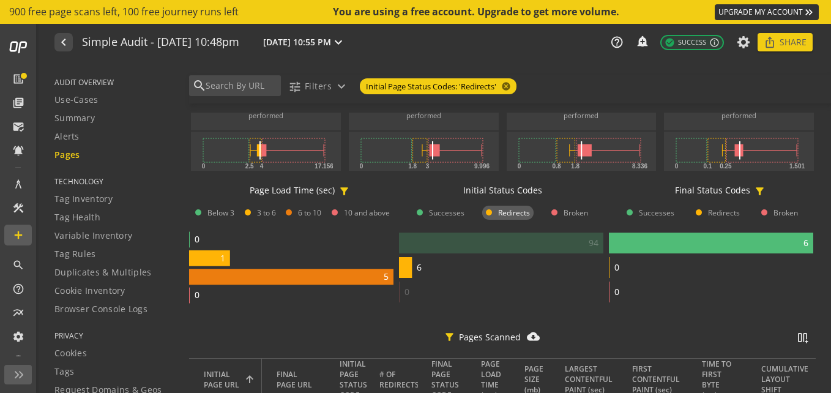
scroll to position [172, 0]
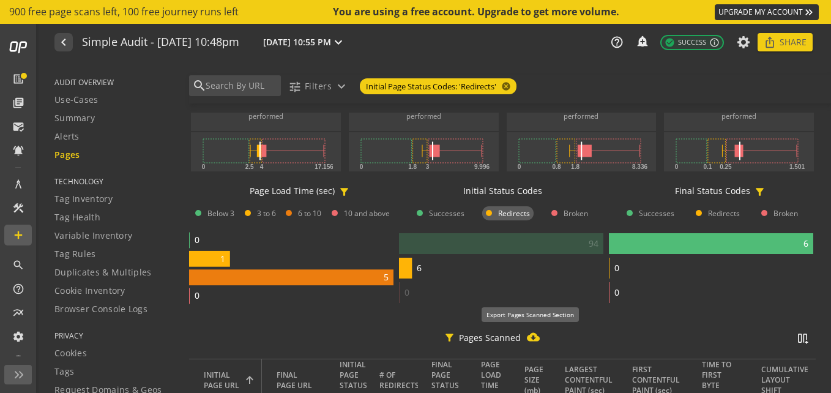
click at [527, 336] on mat-icon "cloud_download_filled" at bounding box center [533, 336] width 13 height 13
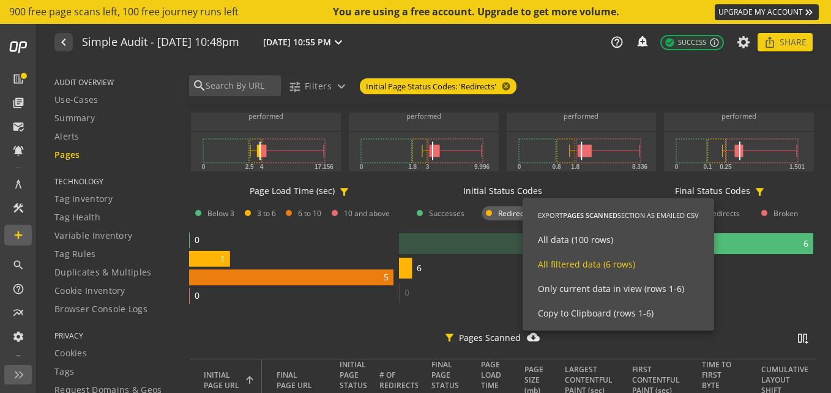
click at [604, 258] on span "All filtered data (6 rows)" at bounding box center [586, 264] width 97 height 12
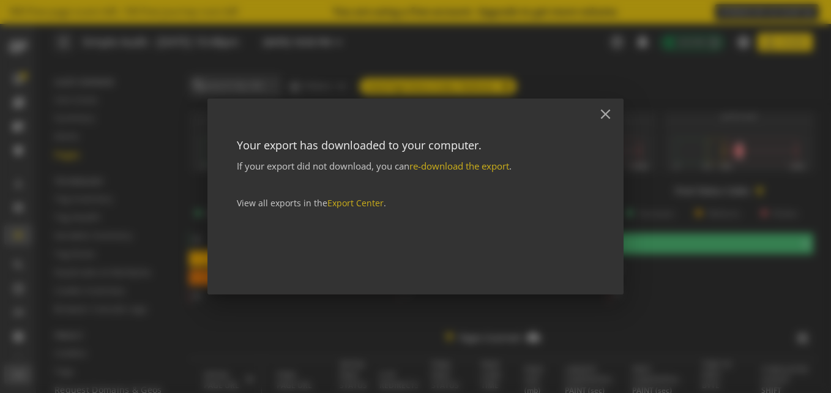
click at [400, 78] on div at bounding box center [415, 196] width 831 height 393
click at [607, 117] on mat-icon "close" at bounding box center [605, 114] width 17 height 17
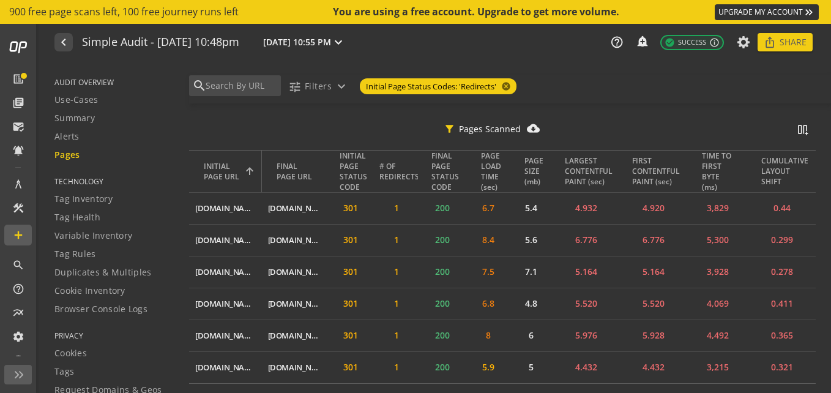
scroll to position [0, 0]
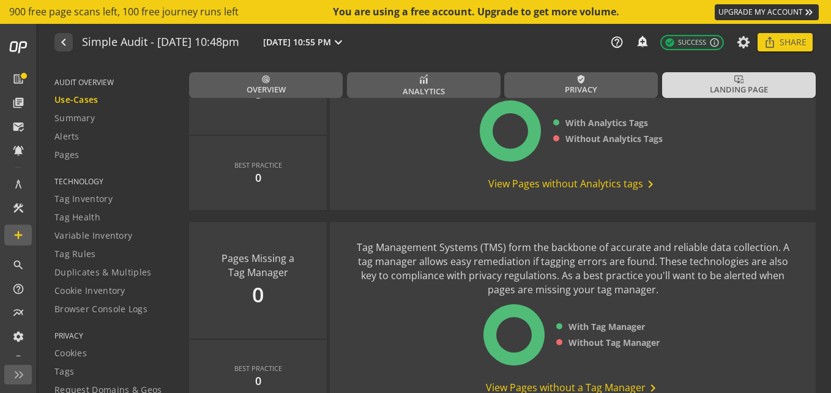
scroll to position [1559, 0]
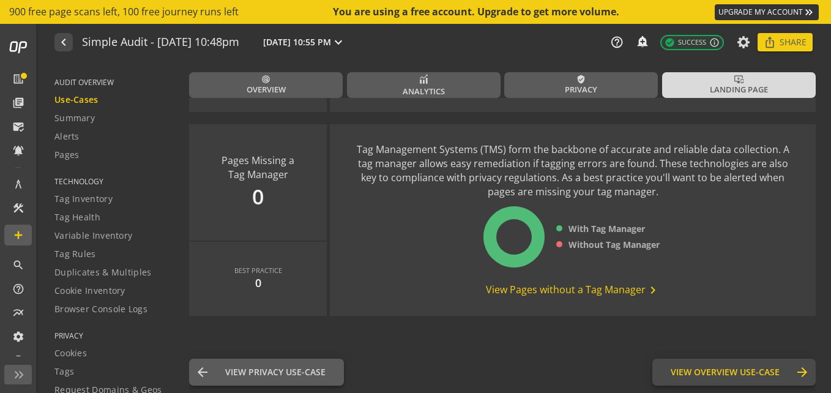
click at [689, 363] on button "View Overview Use-Case Overview arrow_forward" at bounding box center [733, 371] width 163 height 27
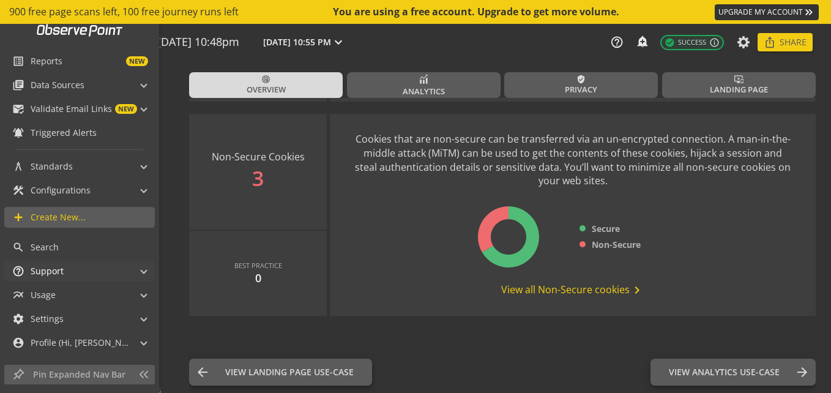
scroll to position [18, 0]
click at [88, 292] on mat-panel-title "multiline_chart Usage" at bounding box center [71, 294] width 119 height 21
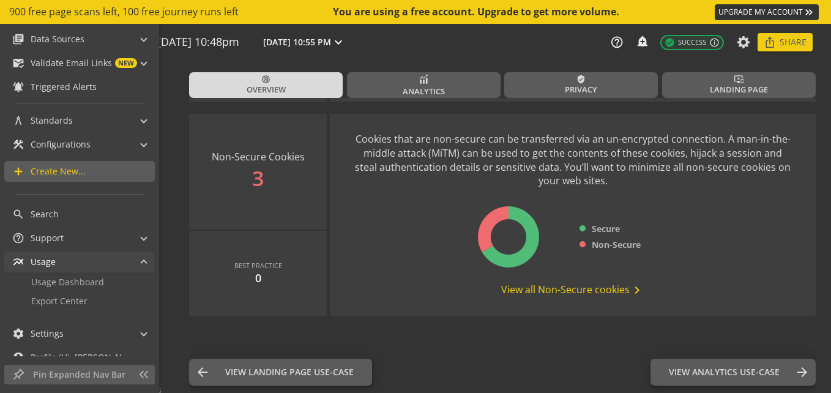
scroll to position [64, 0]
click at [80, 283] on span "Usage Dashboard" at bounding box center [67, 281] width 73 height 12
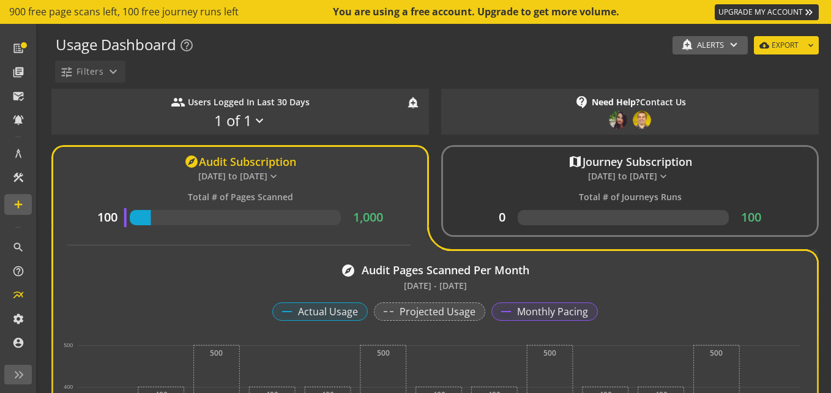
click at [291, 108] on p "people Users Logged In Last 30 Days" at bounding box center [240, 102] width 139 height 15
click at [86, 75] on span "Filters" at bounding box center [89, 72] width 27 height 22
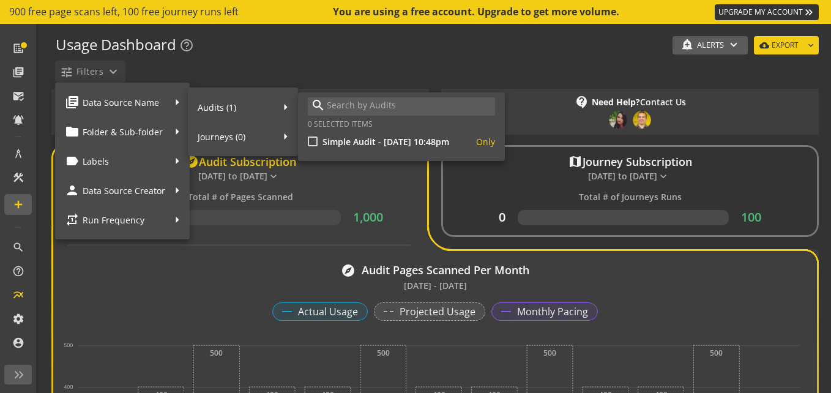
click at [325, 138] on strong "Simple Audit - [DATE] 10:48pm" at bounding box center [385, 142] width 127 height 12
click at [317, 138] on input "Simple Audit - [DATE] 10:48pm Only" at bounding box center [313, 141] width 10 height 10
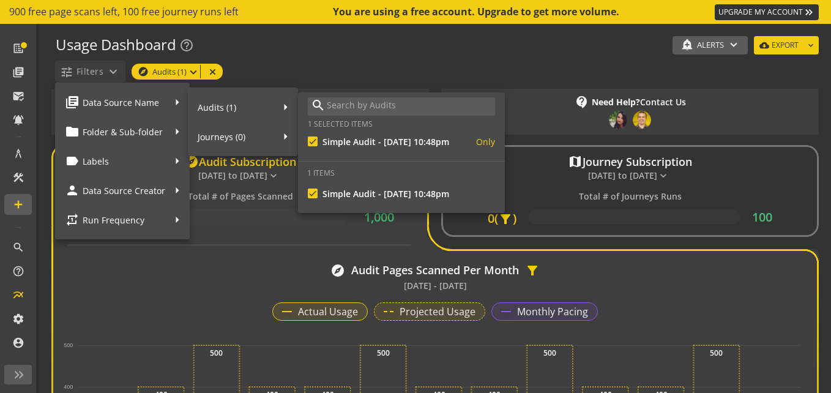
click at [495, 141] on button "Only" at bounding box center [472, 141] width 46 height 21
checkbox input "false"
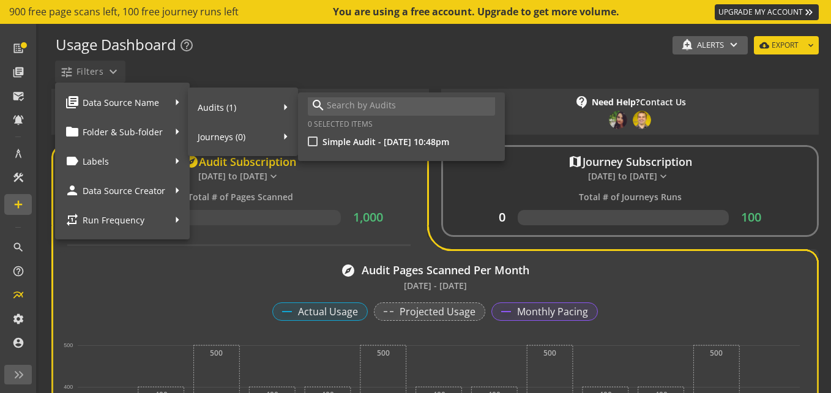
click at [380, 197] on div at bounding box center [415, 196] width 831 height 393
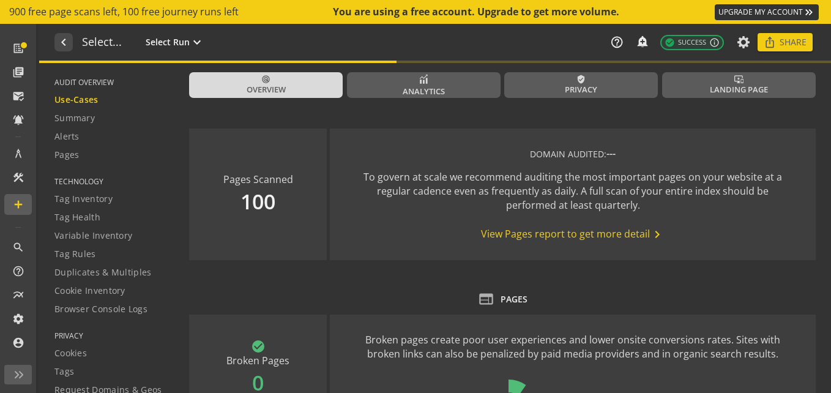
type textarea "Notes can include: -a description of what this audit is validating -changes in …"
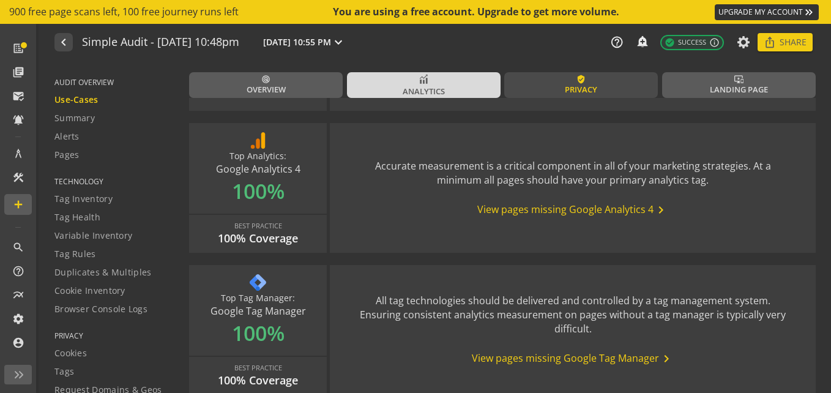
scroll to position [270, 0]
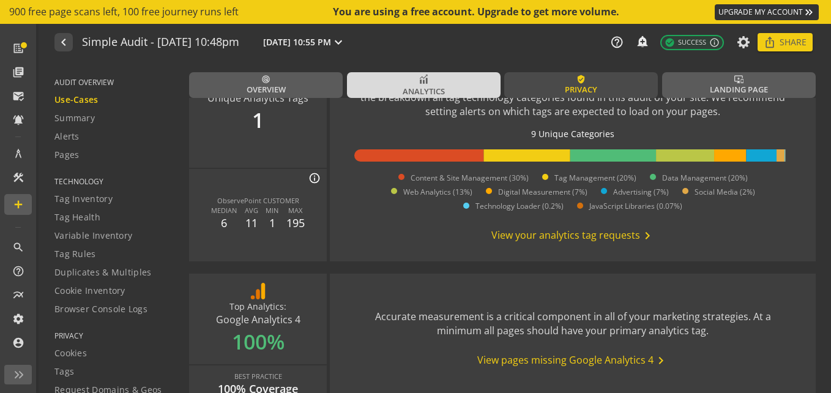
click at [608, 83] on link "verified_user Privacy" at bounding box center [581, 85] width 154 height 26
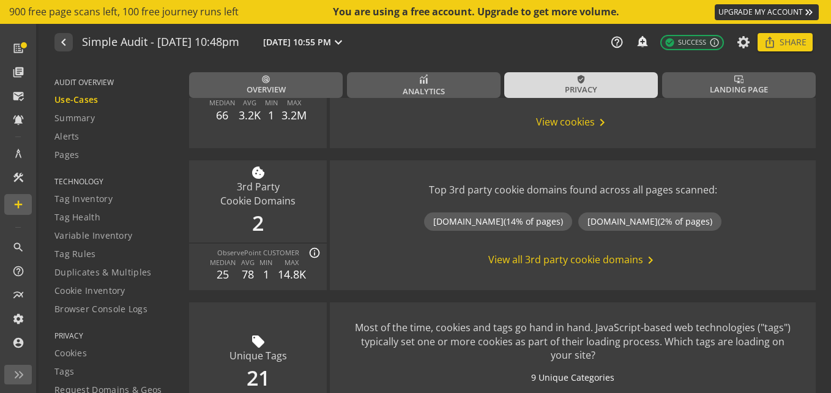
scroll to position [437, 0]
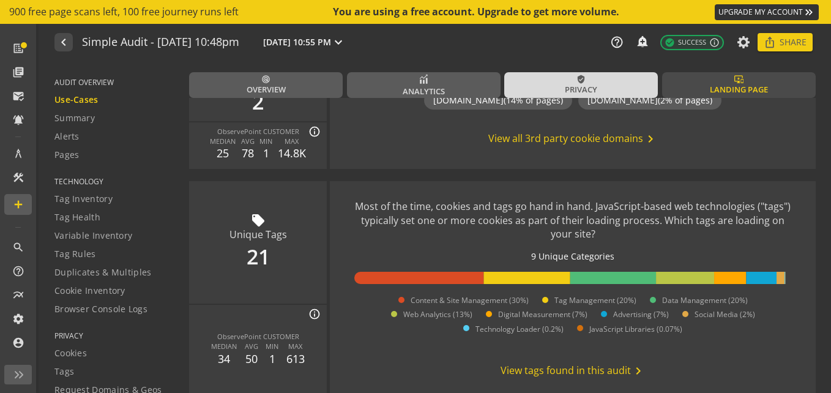
click at [709, 84] on span "Landing Page" at bounding box center [738, 90] width 58 height 12
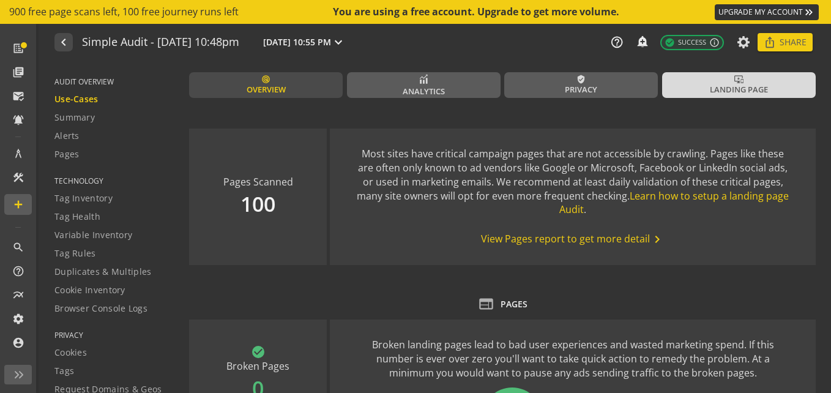
click at [253, 89] on span "Overview" at bounding box center [265, 90] width 39 height 12
